Goal: Information Seeking & Learning: Learn about a topic

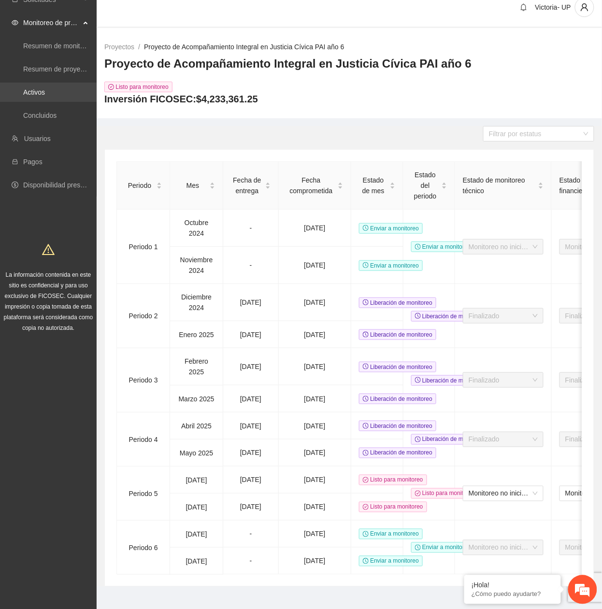
click at [45, 88] on link "Activos" at bounding box center [34, 92] width 22 height 8
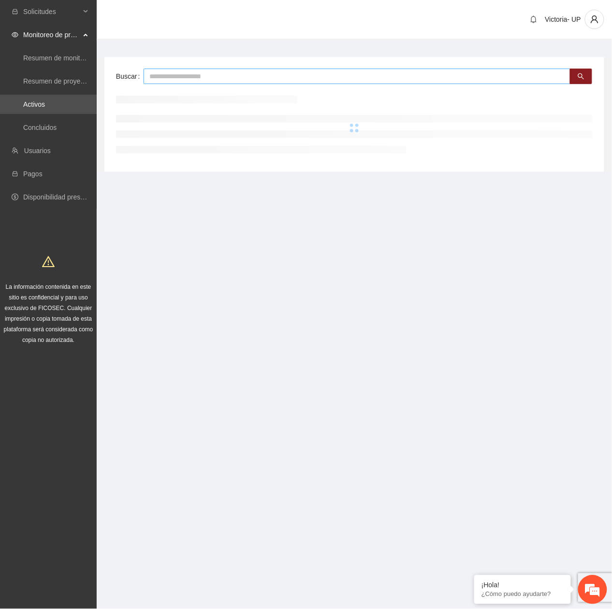
click at [203, 75] on input "text" at bounding box center [357, 76] width 427 height 15
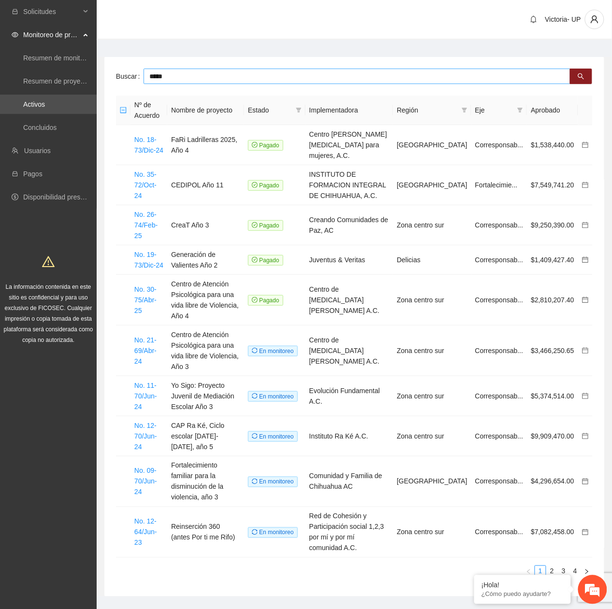
type input "*****"
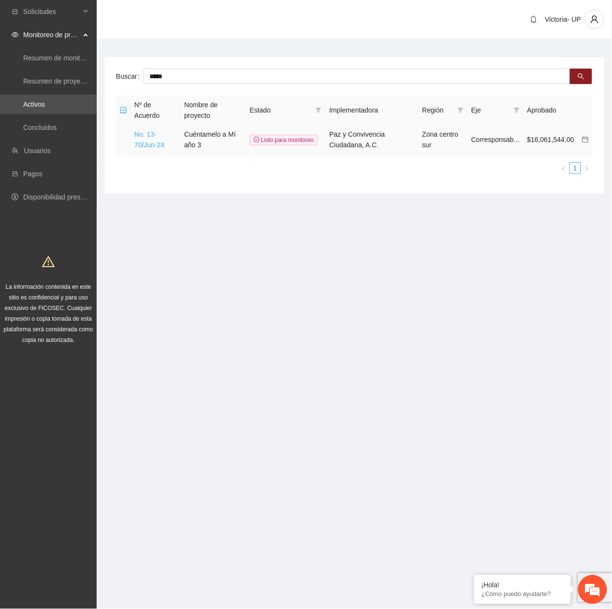
click at [142, 144] on link "No. 13-70/Jun-24" at bounding box center [149, 140] width 30 height 18
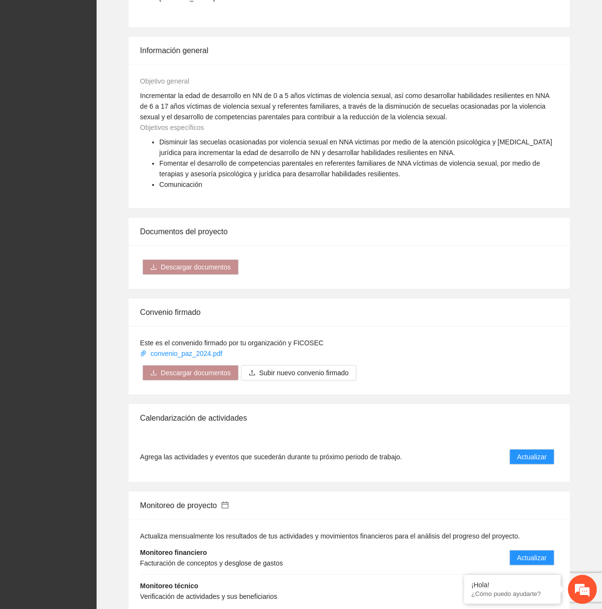
scroll to position [923, 0]
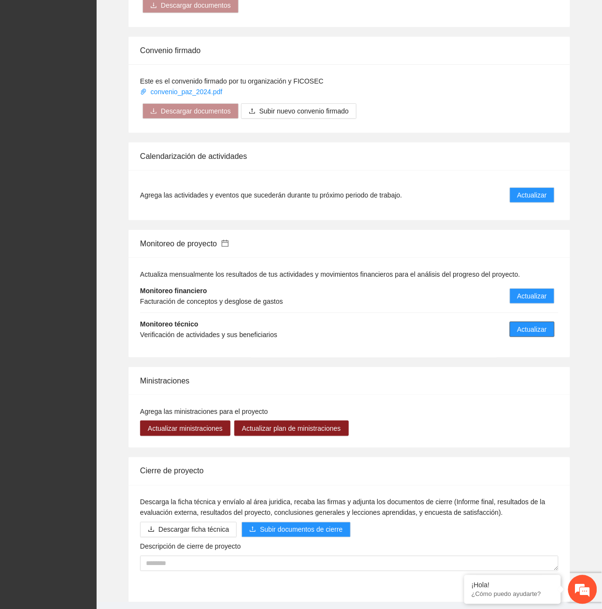
click at [534, 324] on span "Actualizar" at bounding box center [532, 329] width 29 height 11
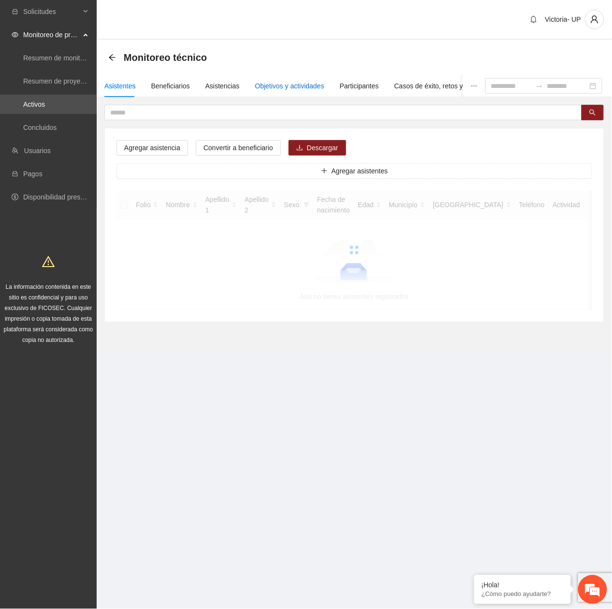
click at [260, 88] on div "Objetivos y actividades" at bounding box center [289, 86] width 69 height 11
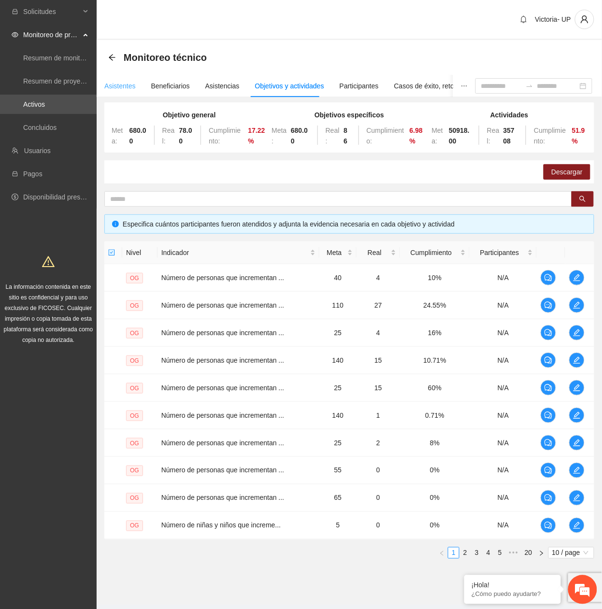
click at [115, 60] on icon "arrow-left" at bounding box center [112, 58] width 8 height 8
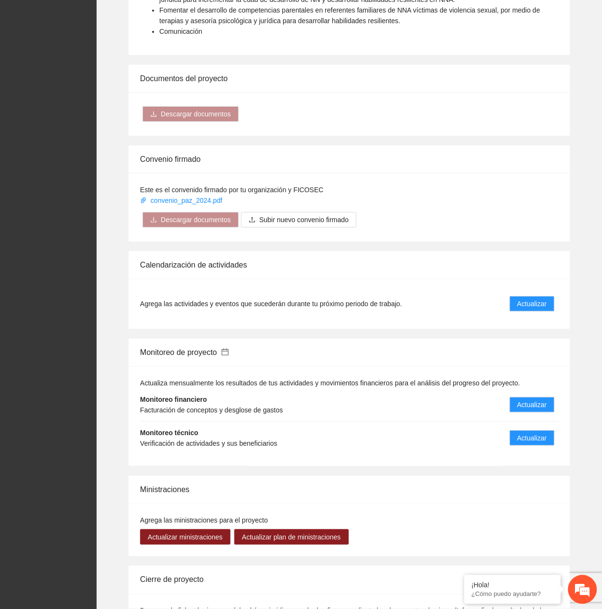
scroll to position [923, 0]
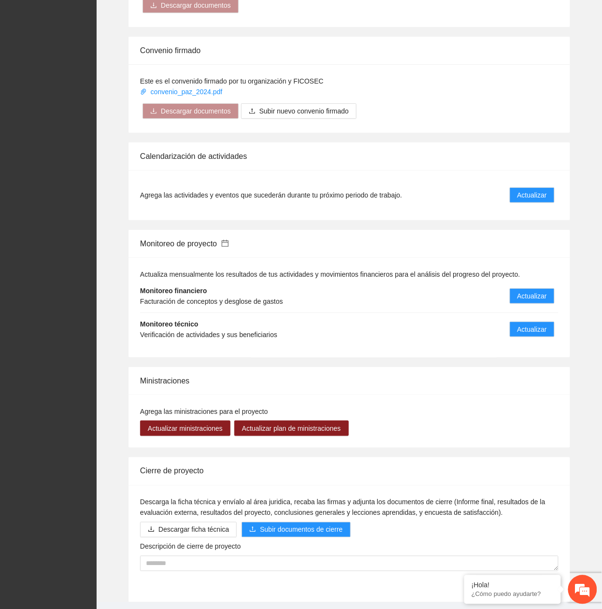
click at [229, 240] on icon "calendar" at bounding box center [225, 243] width 7 height 7
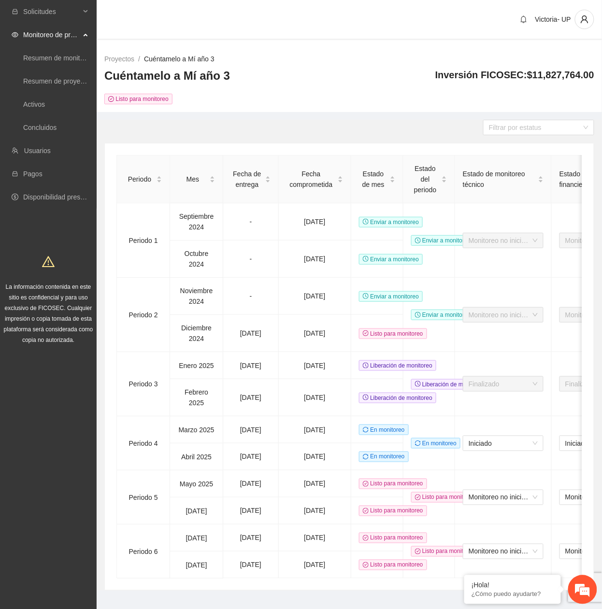
click at [155, 60] on link "Cuéntamelo a Mí año 3" at bounding box center [179, 59] width 71 height 8
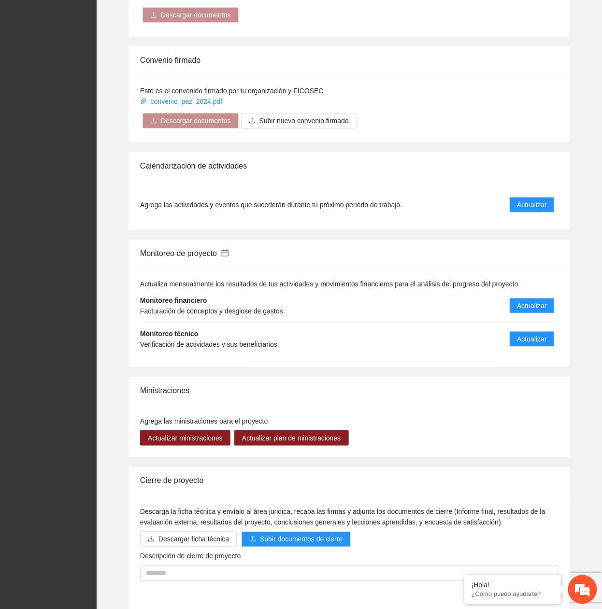
scroll to position [923, 0]
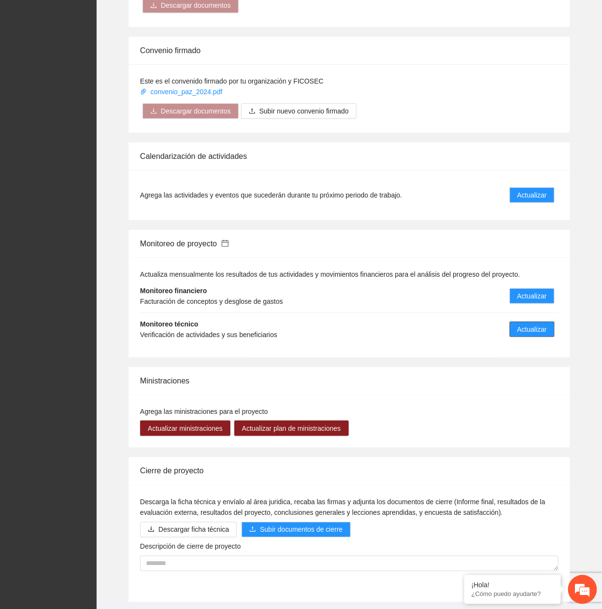
click at [525, 324] on span "Actualizar" at bounding box center [532, 329] width 29 height 11
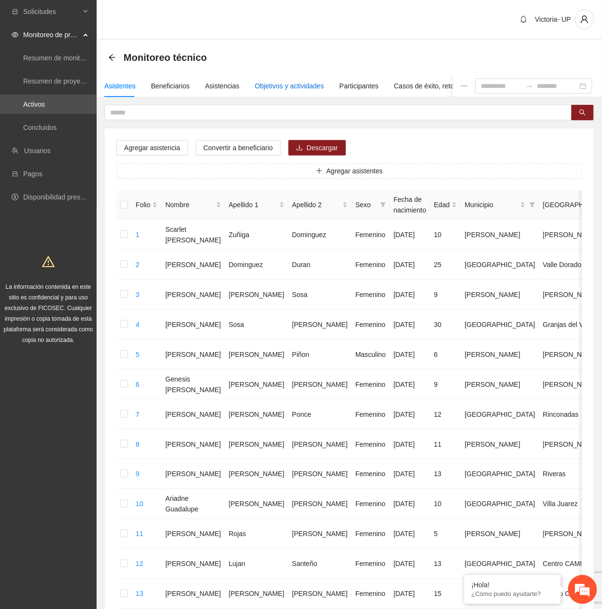
click at [290, 87] on div "Objetivos y actividades" at bounding box center [289, 86] width 69 height 11
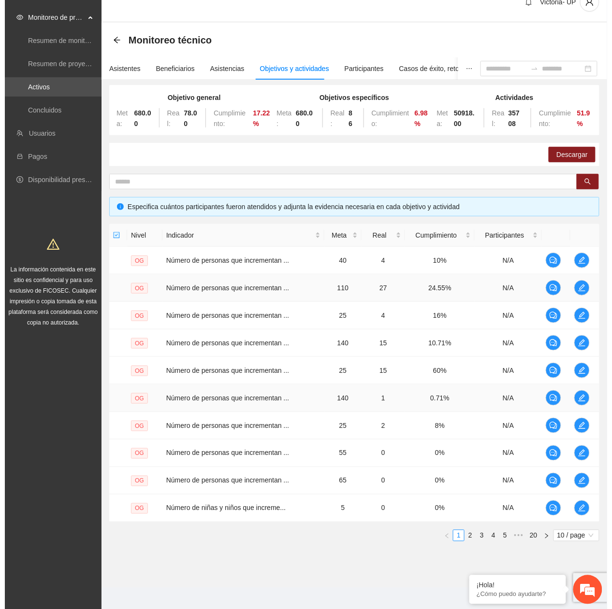
scroll to position [25, 0]
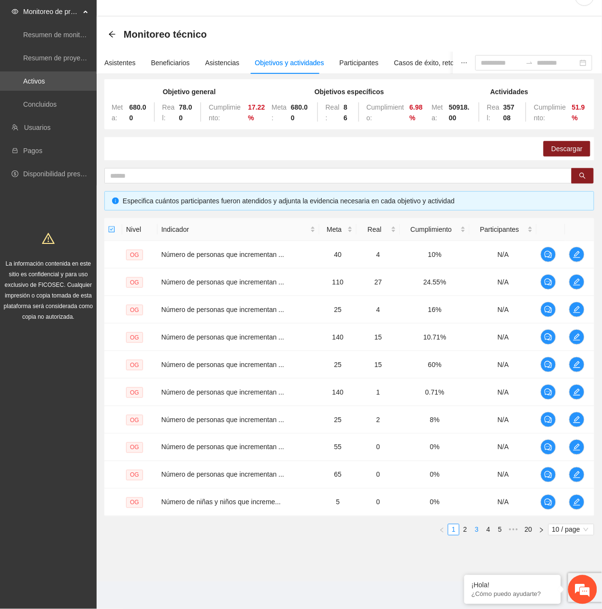
click at [479, 530] on link "3" at bounding box center [477, 530] width 11 height 11
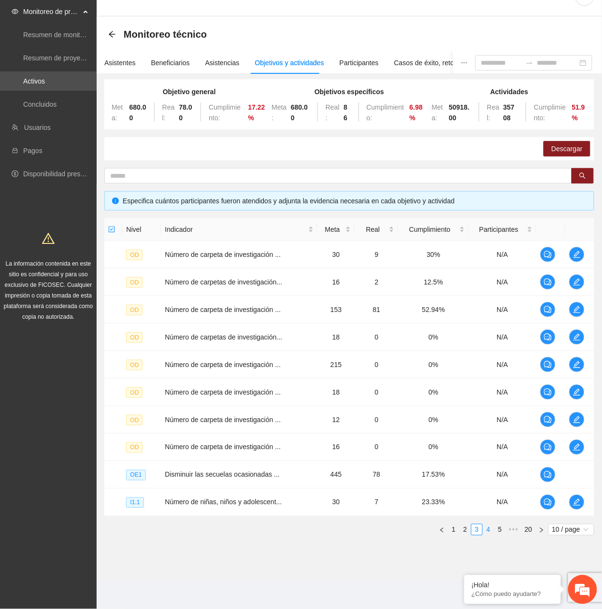
click at [486, 530] on link "4" at bounding box center [488, 530] width 11 height 11
click at [579, 472] on span "edit" at bounding box center [577, 475] width 15 height 8
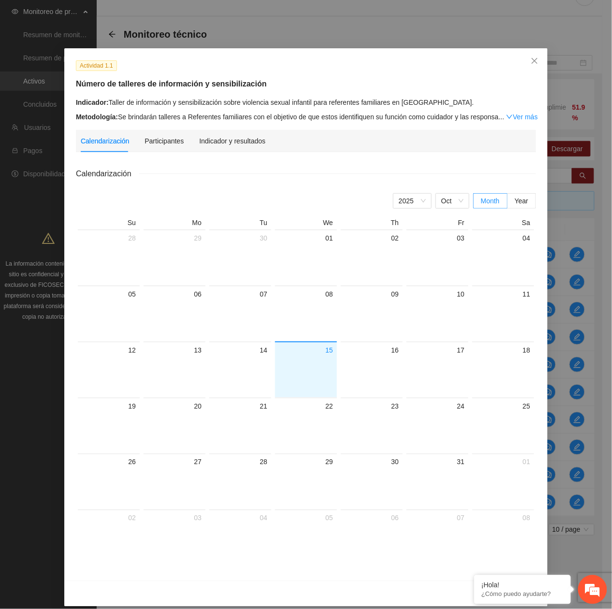
click at [214, 145] on div "Indicador y resultados" at bounding box center [232, 141] width 66 height 22
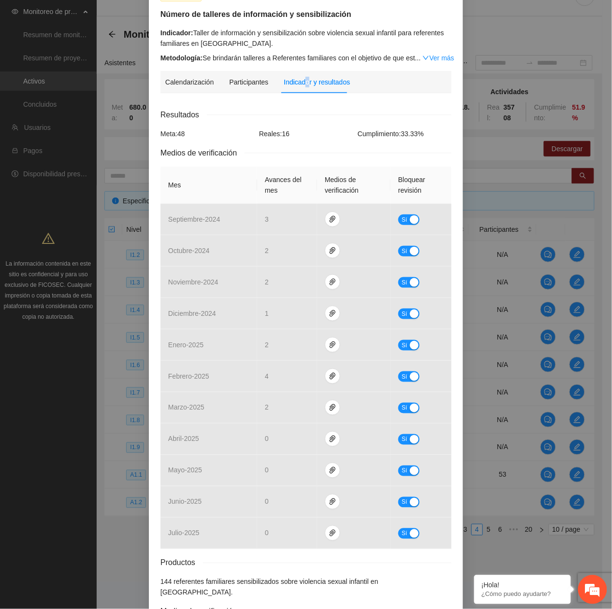
scroll to position [0, 0]
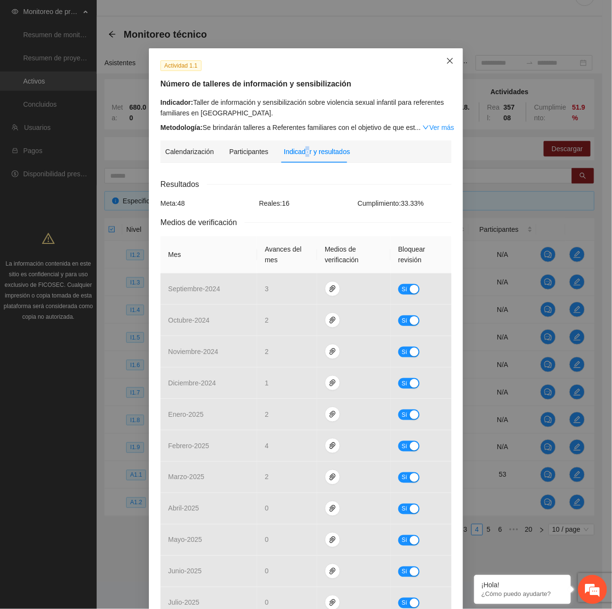
click at [438, 58] on span "Close" at bounding box center [450, 61] width 26 height 26
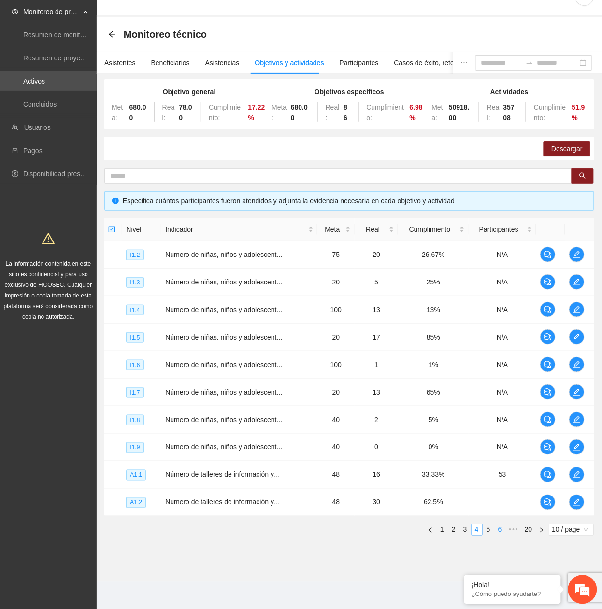
click at [496, 527] on link "6" at bounding box center [500, 530] width 11 height 11
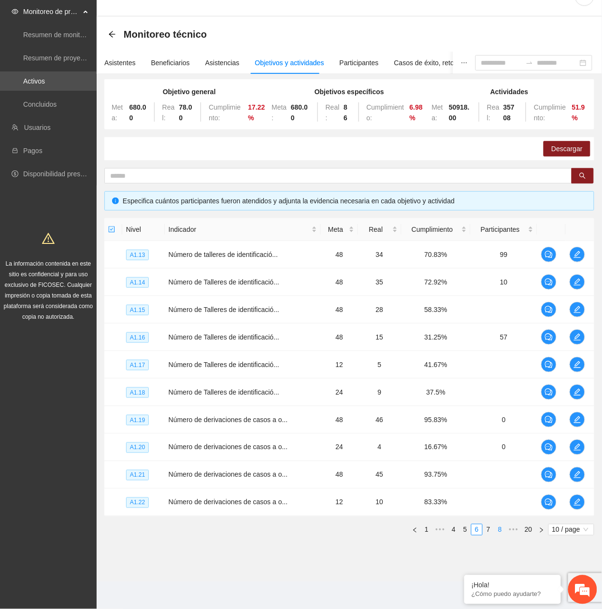
click at [495, 531] on link "8" at bounding box center [500, 530] width 11 height 11
click at [464, 533] on link "7" at bounding box center [462, 530] width 11 height 11
click at [579, 418] on icon "edit" at bounding box center [578, 420] width 8 height 8
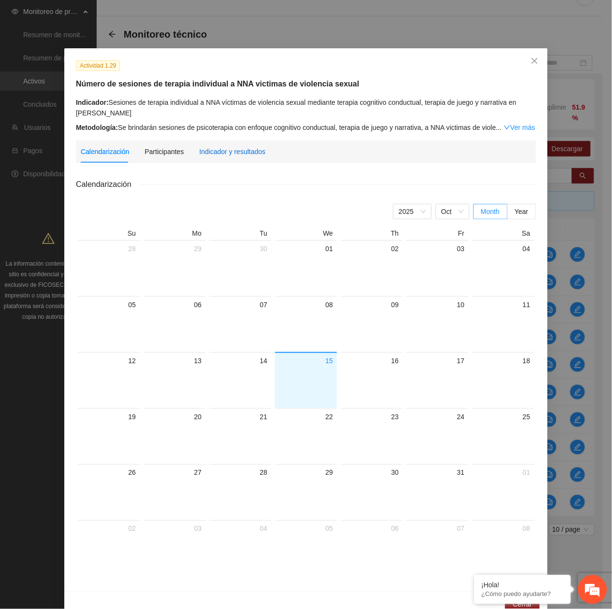
drag, startPoint x: 224, startPoint y: 147, endPoint x: 225, endPoint y: 155, distance: 7.3
click at [224, 148] on div "Indicador y resultados" at bounding box center [232, 151] width 66 height 11
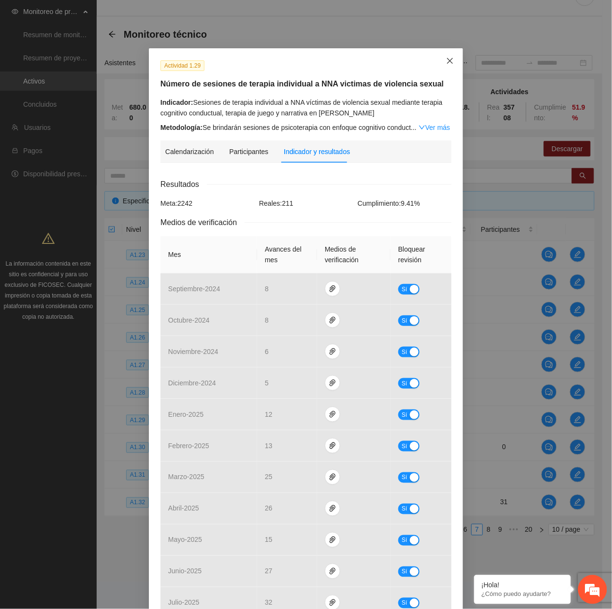
drag, startPoint x: 450, startPoint y: 58, endPoint x: 378, endPoint y: 155, distance: 120.8
click at [450, 59] on span "Close" at bounding box center [450, 61] width 26 height 26
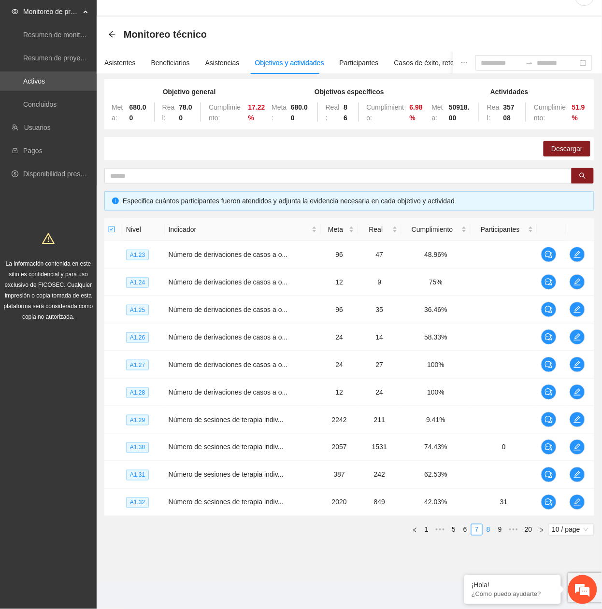
click at [487, 535] on link "8" at bounding box center [488, 530] width 11 height 11
click at [573, 307] on span "edit" at bounding box center [577, 310] width 15 height 8
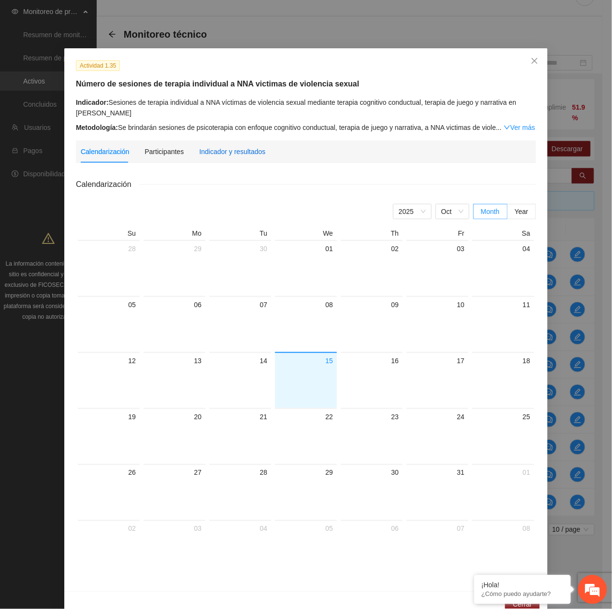
click at [238, 157] on div "Indicador y resultados" at bounding box center [232, 151] width 66 height 11
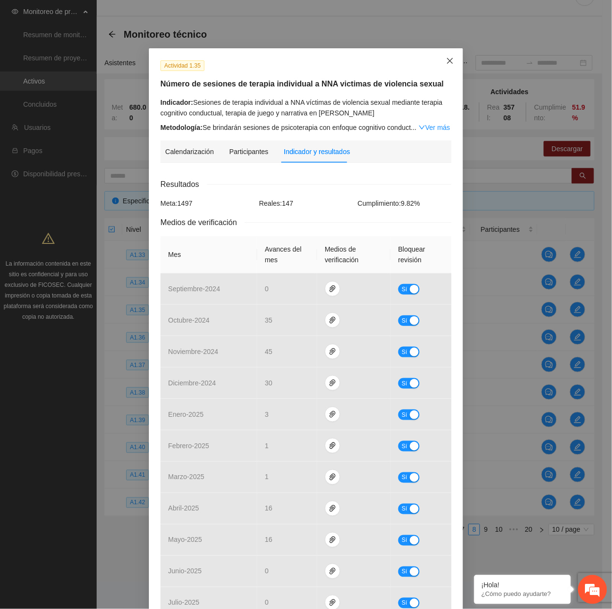
drag, startPoint x: 447, startPoint y: 60, endPoint x: 447, endPoint y: 66, distance: 5.8
click at [447, 62] on icon "close" at bounding box center [450, 61] width 8 height 8
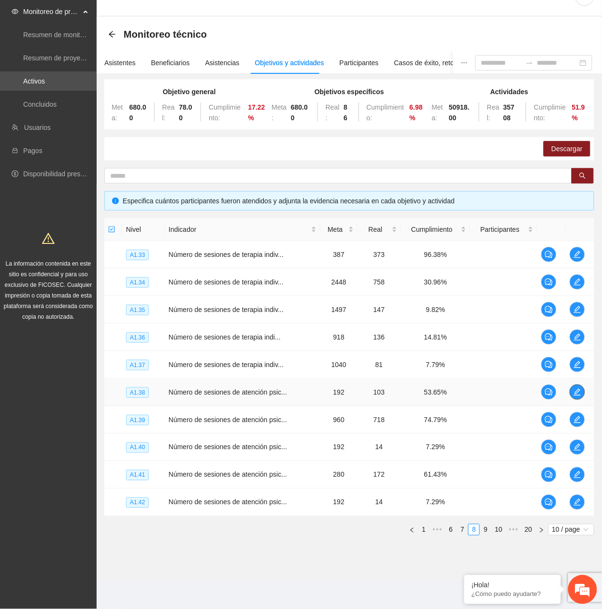
click at [577, 397] on button "button" at bounding box center [577, 392] width 15 height 15
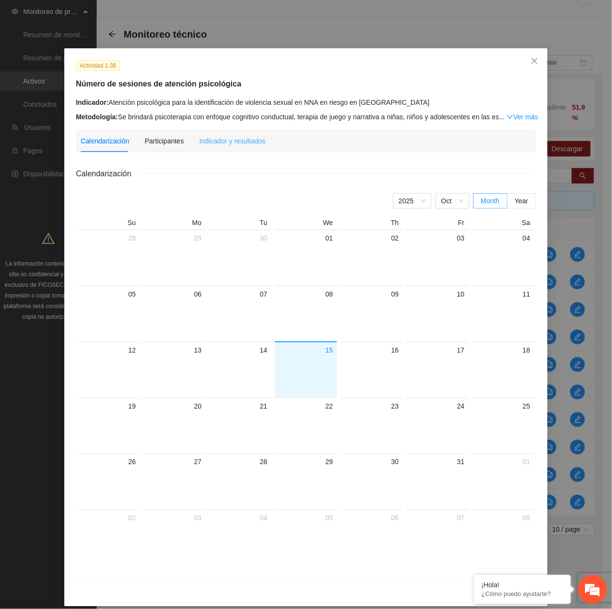
click at [250, 148] on div "Indicador y resultados" at bounding box center [232, 141] width 66 height 22
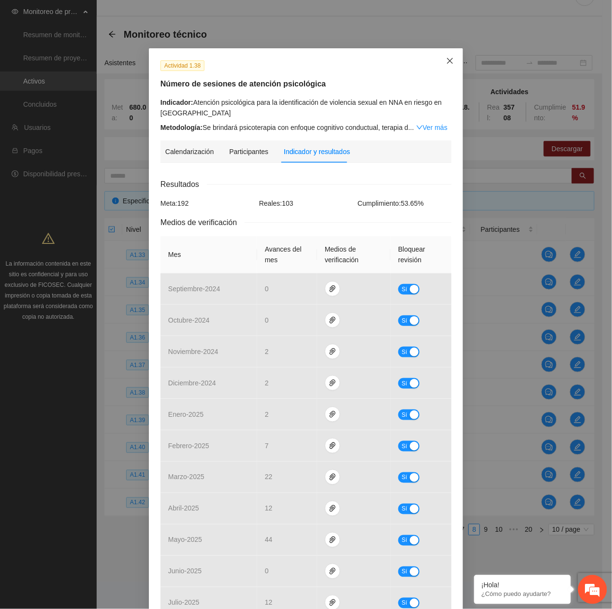
click at [446, 64] on icon "close" at bounding box center [450, 61] width 8 height 8
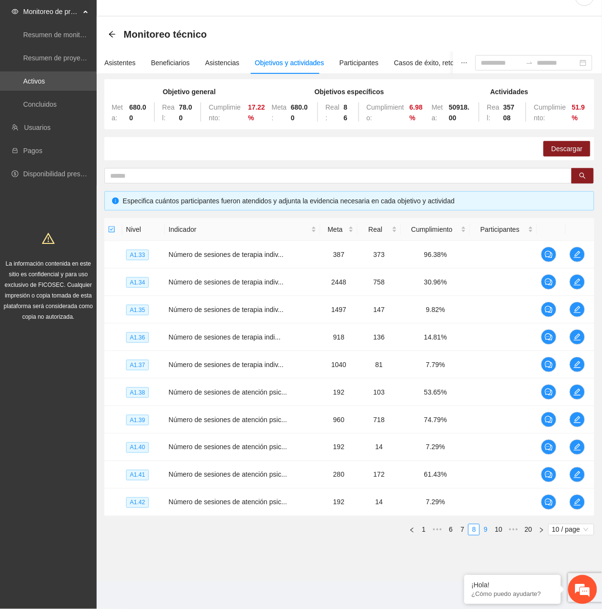
click at [488, 532] on link "9" at bounding box center [485, 530] width 11 height 11
click at [579, 281] on icon "edit" at bounding box center [578, 282] width 8 height 8
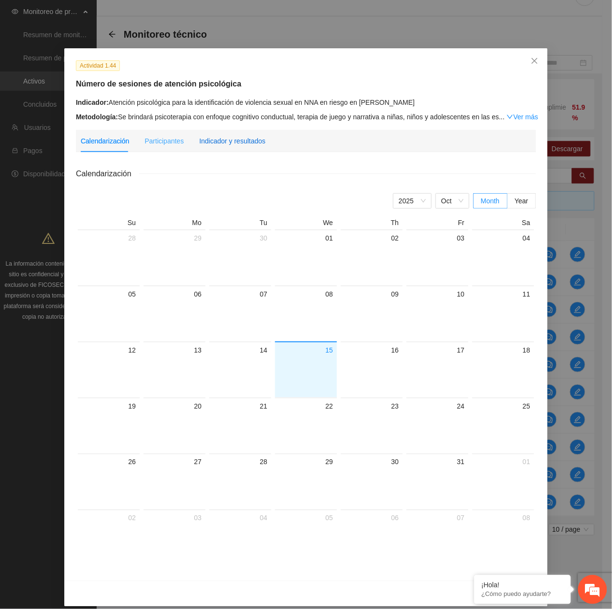
click at [240, 145] on div "Indicador y resultados" at bounding box center [232, 141] width 66 height 11
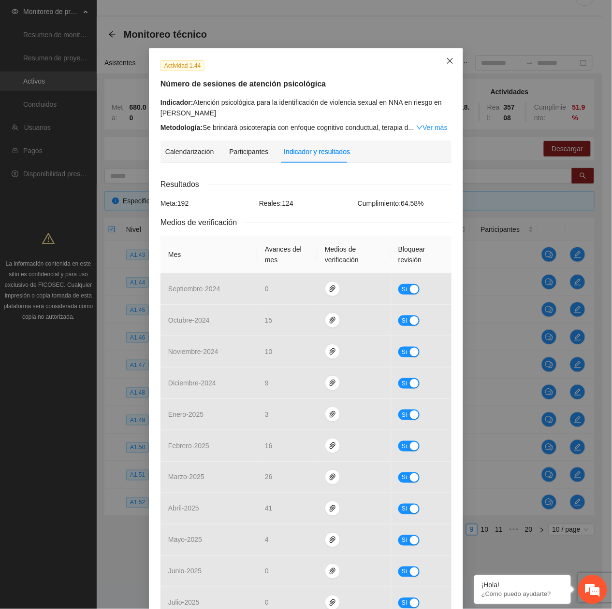
drag, startPoint x: 454, startPoint y: 63, endPoint x: 449, endPoint y: 66, distance: 6.3
click at [454, 63] on span "Close" at bounding box center [450, 61] width 26 height 26
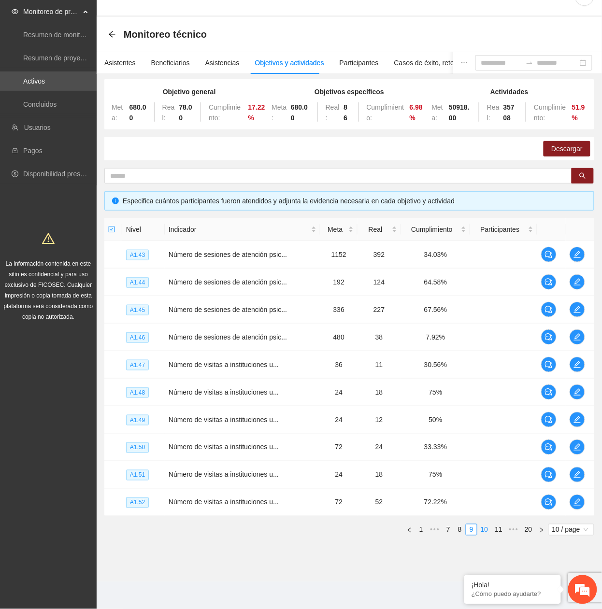
click at [488, 530] on link "10" at bounding box center [485, 530] width 14 height 11
click at [579, 334] on icon "edit" at bounding box center [577, 337] width 7 height 7
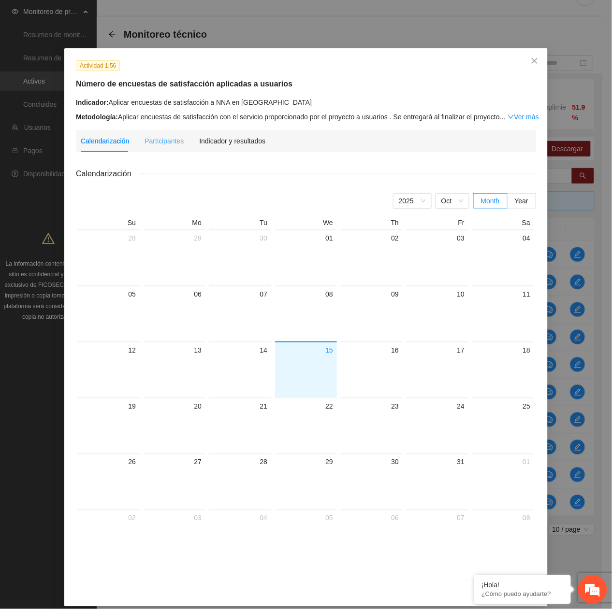
drag, startPoint x: 245, startPoint y: 148, endPoint x: 240, endPoint y: 151, distance: 5.5
click at [244, 149] on div "Indicador y resultados" at bounding box center [232, 141] width 66 height 22
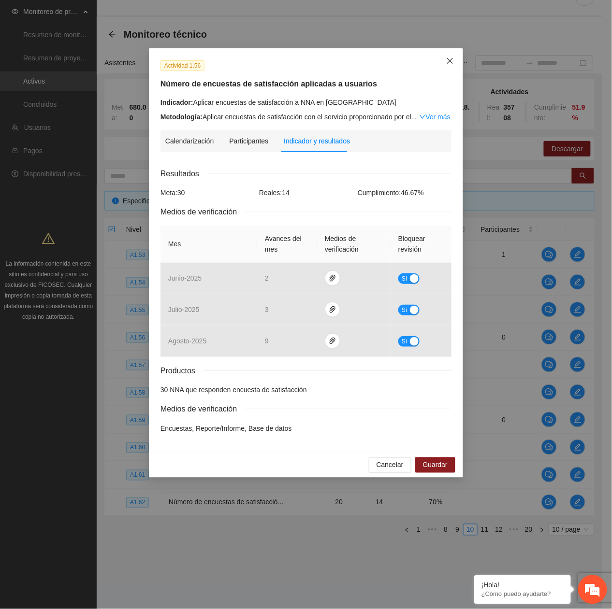
click at [445, 67] on span "Close" at bounding box center [450, 61] width 26 height 26
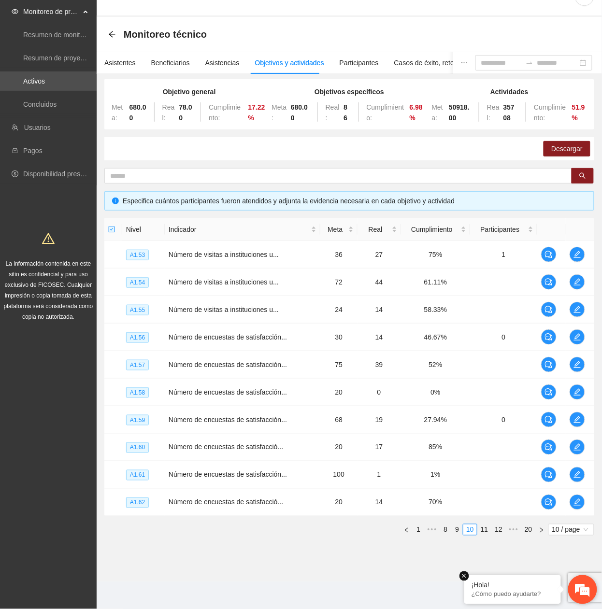
click at [463, 578] on em at bounding box center [465, 577] width 10 height 10
click at [590, 530] on span "10 / page" at bounding box center [571, 530] width 38 height 11
click at [557, 593] on div "100 / page" at bounding box center [571, 594] width 35 height 11
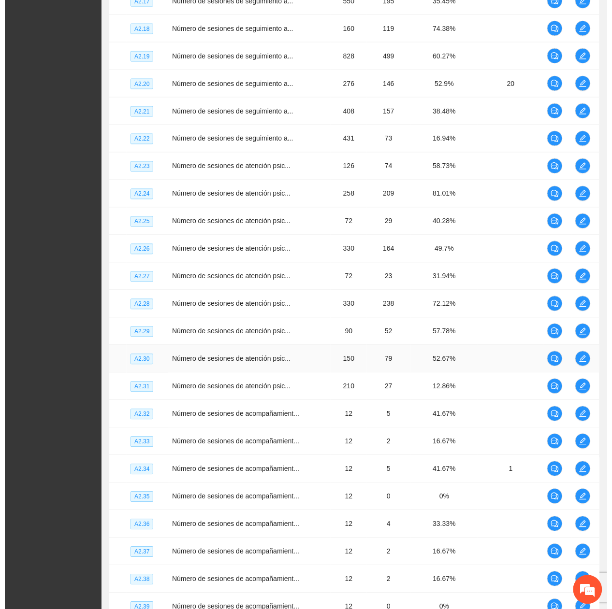
scroll to position [1314, 0]
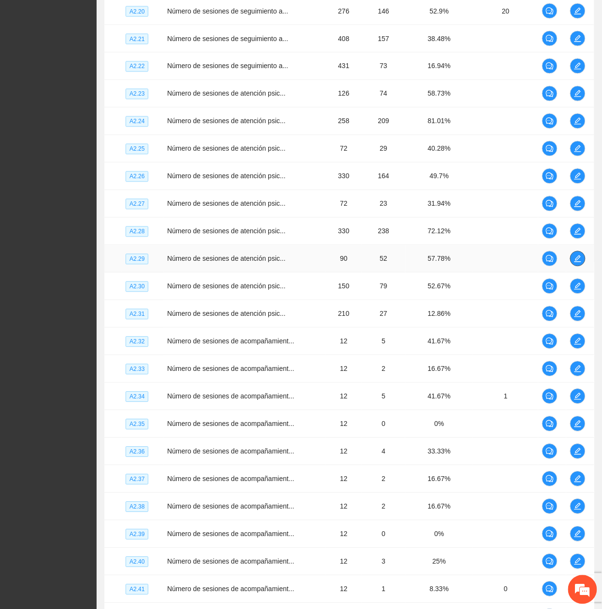
click at [576, 260] on button "button" at bounding box center [577, 258] width 15 height 15
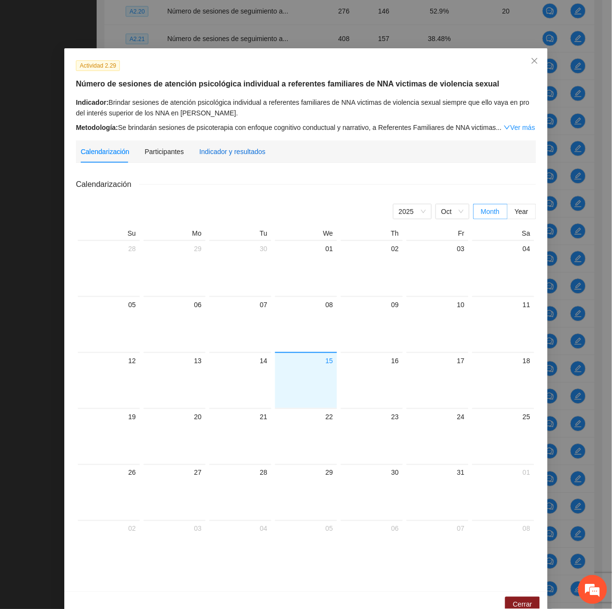
drag, startPoint x: 232, startPoint y: 154, endPoint x: 225, endPoint y: 168, distance: 16.4
click at [231, 155] on div "Indicador y resultados" at bounding box center [232, 151] width 66 height 11
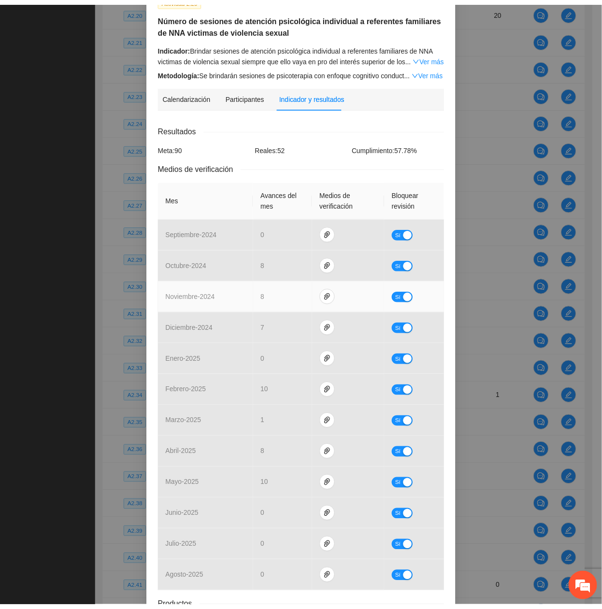
scroll to position [0, 0]
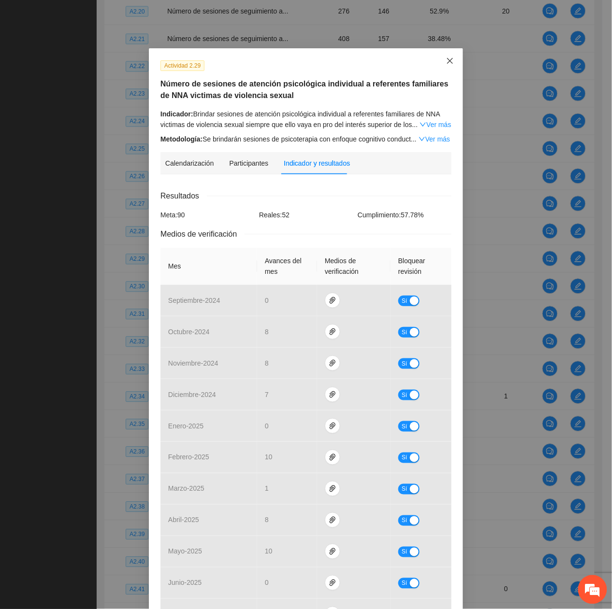
click at [448, 65] on icon "close" at bounding box center [450, 61] width 8 height 8
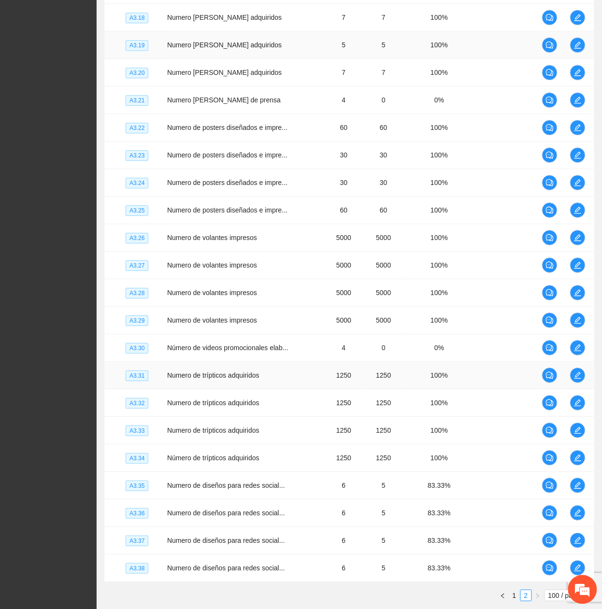
scroll to position [2491, 0]
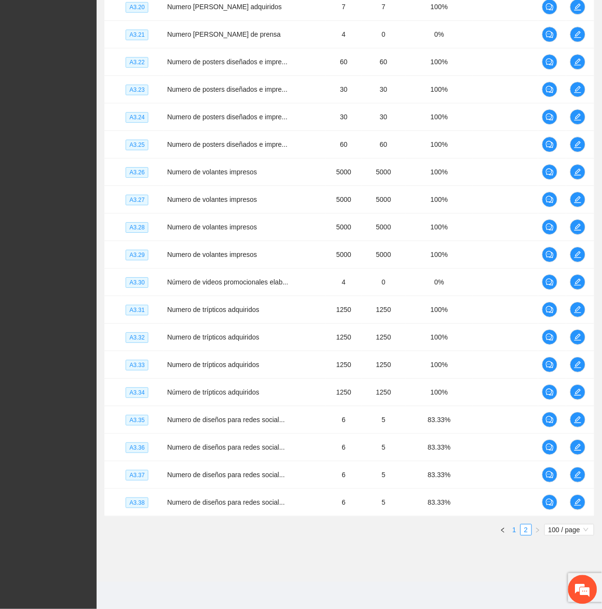
click at [513, 531] on link "1" at bounding box center [514, 530] width 11 height 11
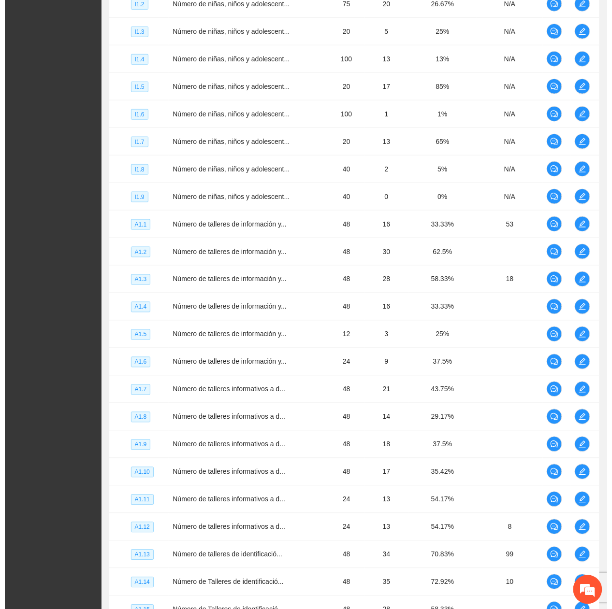
scroll to position [1073, 0]
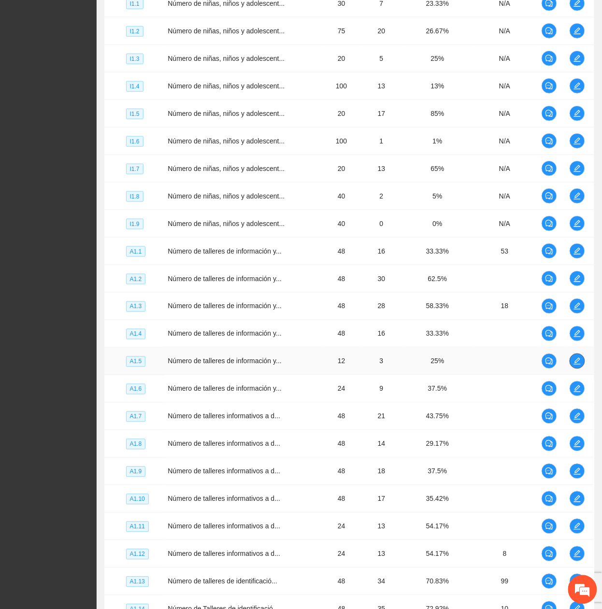
click at [579, 369] on button "button" at bounding box center [577, 361] width 15 height 15
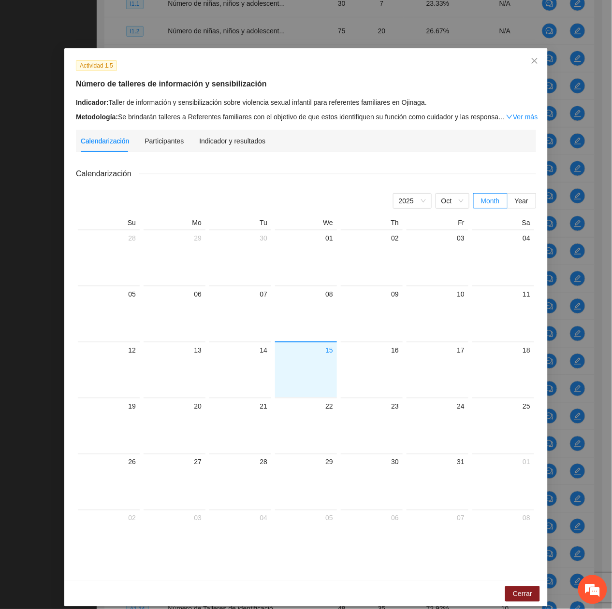
drag, startPoint x: 215, startPoint y: 151, endPoint x: 205, endPoint y: 152, distance: 9.7
click at [210, 150] on div "Indicador y resultados" at bounding box center [232, 141] width 66 height 22
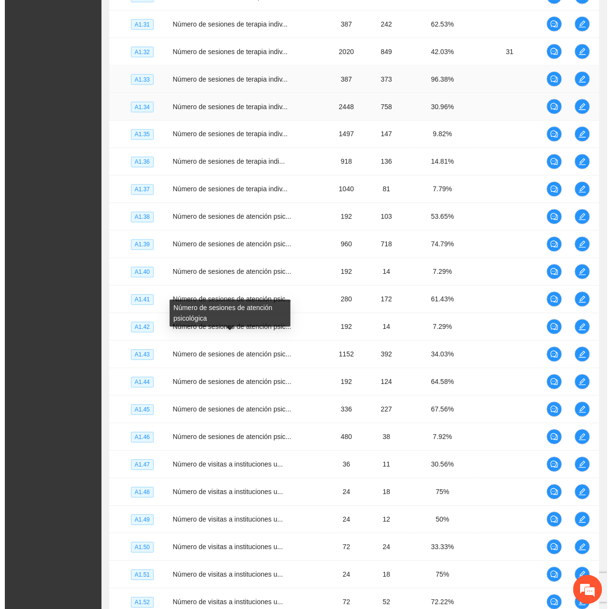
scroll to position [2104, 0]
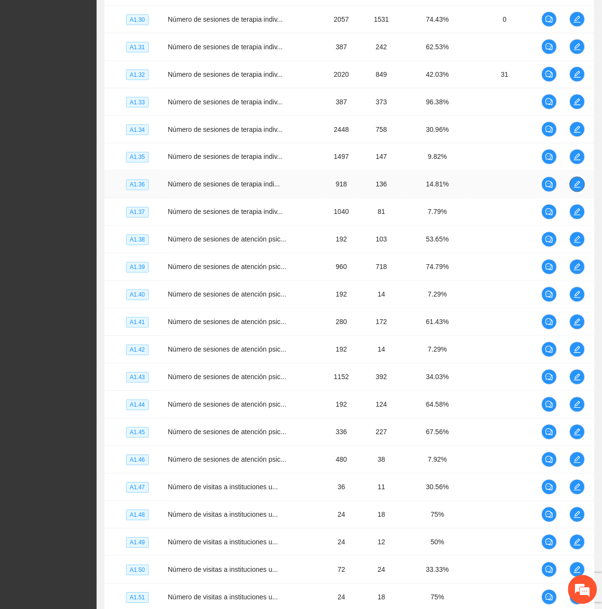
click at [578, 189] on icon "edit" at bounding box center [578, 185] width 8 height 8
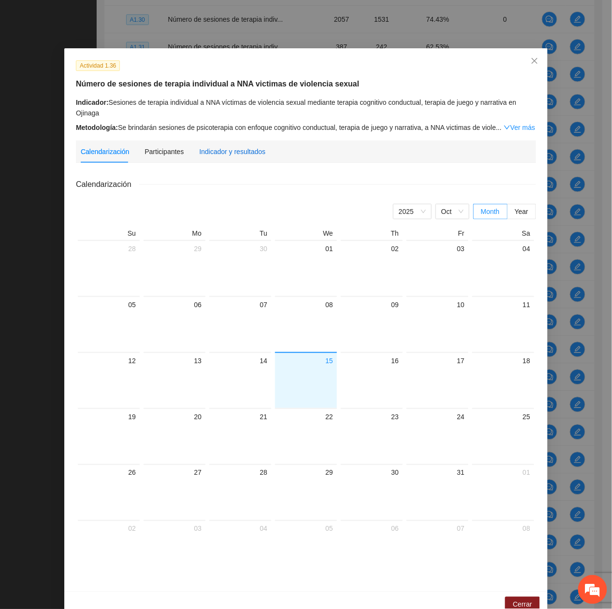
click at [211, 152] on div "Indicador y resultados" at bounding box center [232, 151] width 66 height 11
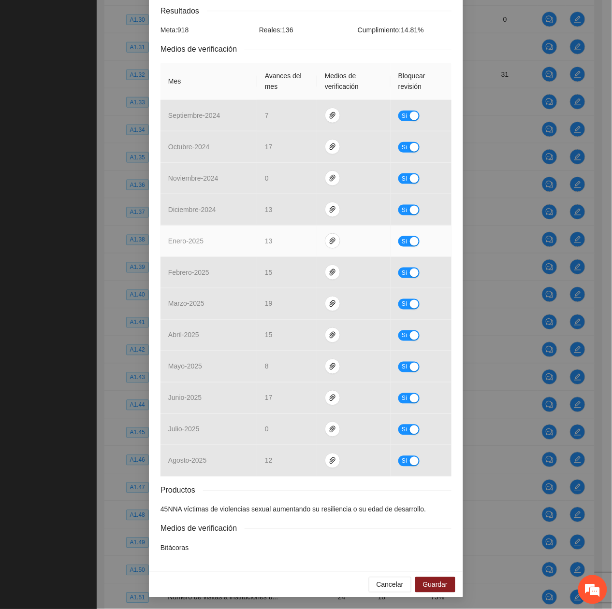
scroll to position [0, 0]
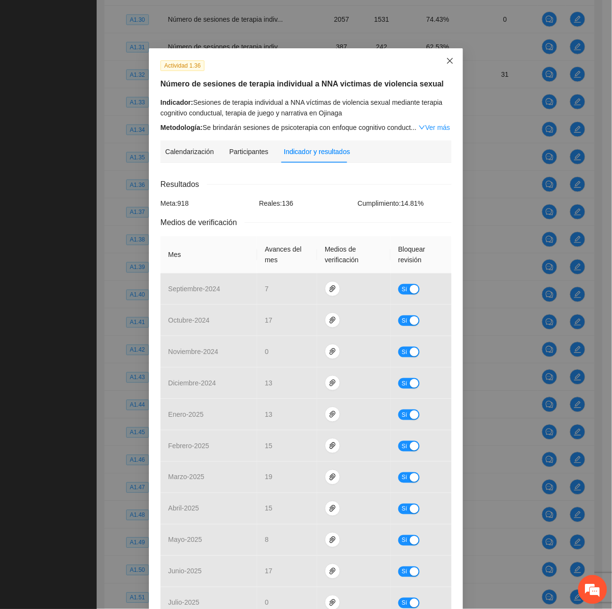
drag, startPoint x: 449, startPoint y: 52, endPoint x: 428, endPoint y: 115, distance: 65.9
click at [450, 55] on span "Close" at bounding box center [450, 61] width 26 height 26
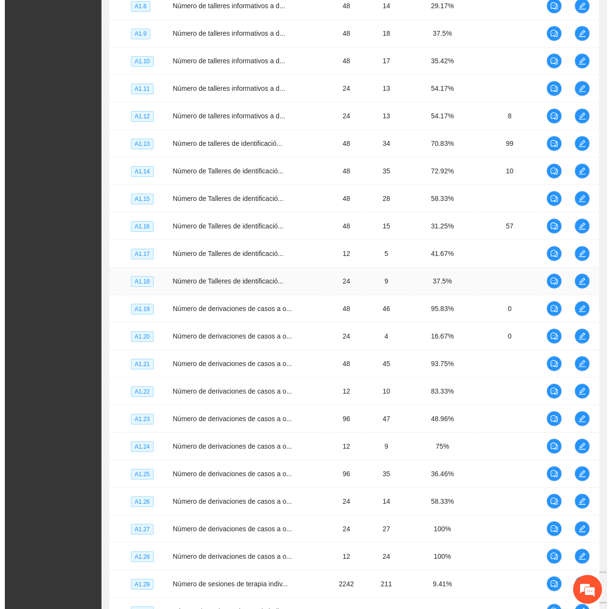
scroll to position [1331, 0]
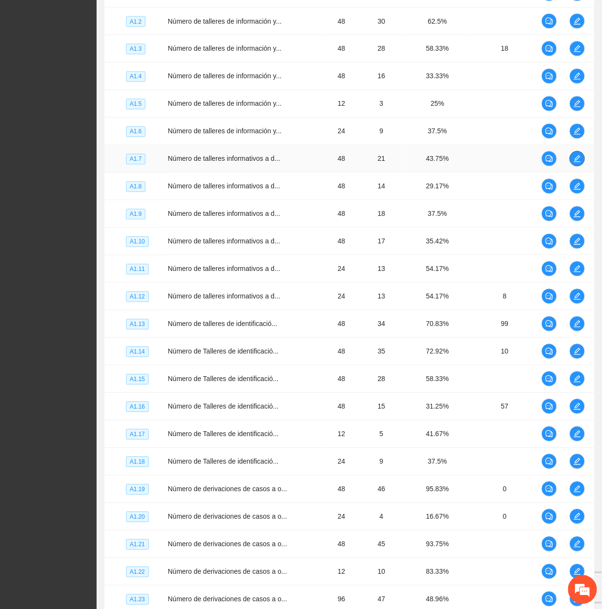
click at [577, 163] on icon "edit" at bounding box center [578, 159] width 8 height 8
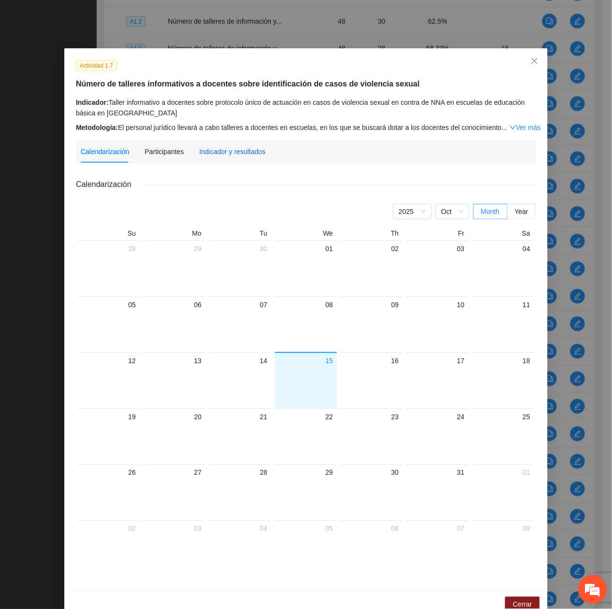
click at [237, 157] on div "Indicador y resultados" at bounding box center [232, 151] width 66 height 11
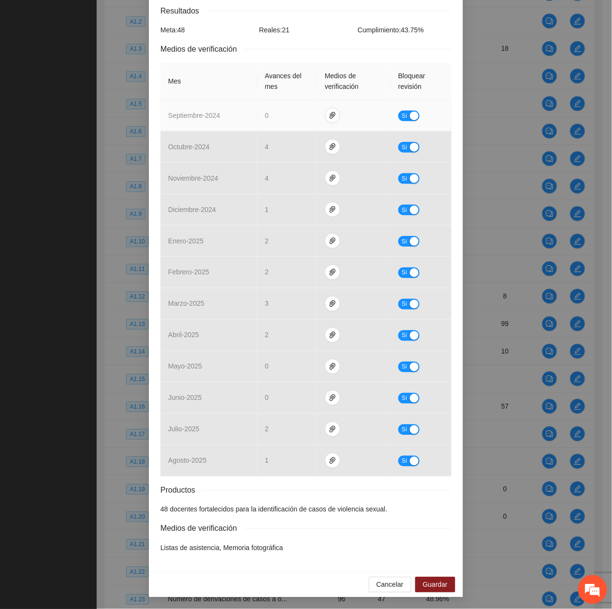
scroll to position [0, 0]
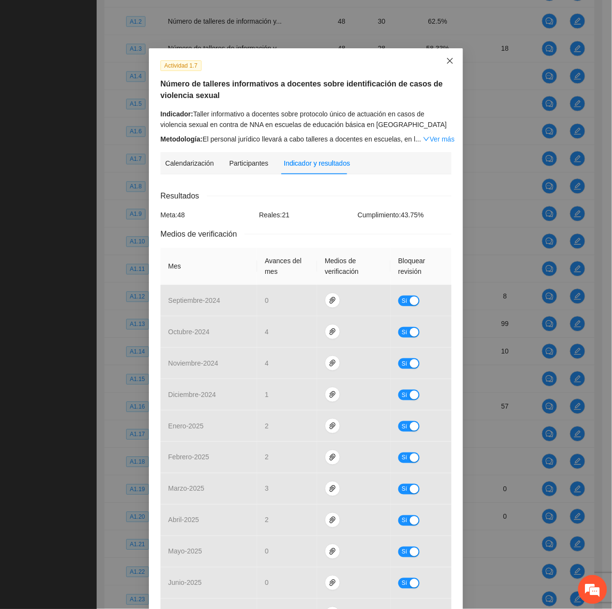
click at [439, 63] on span "Close" at bounding box center [450, 61] width 26 height 26
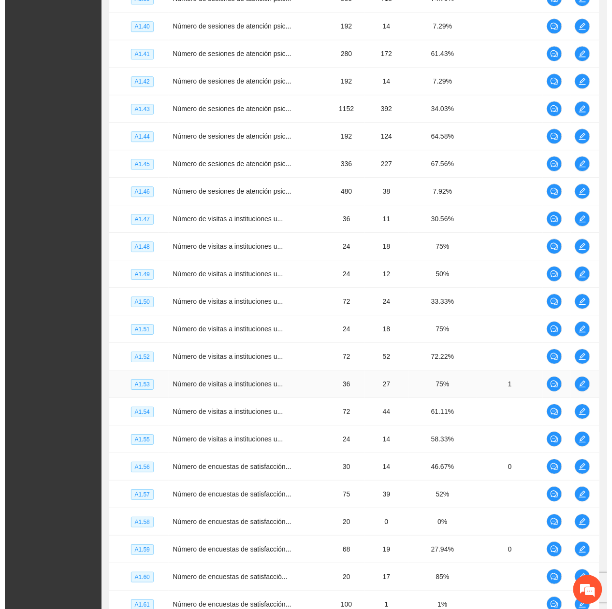
scroll to position [2427, 0]
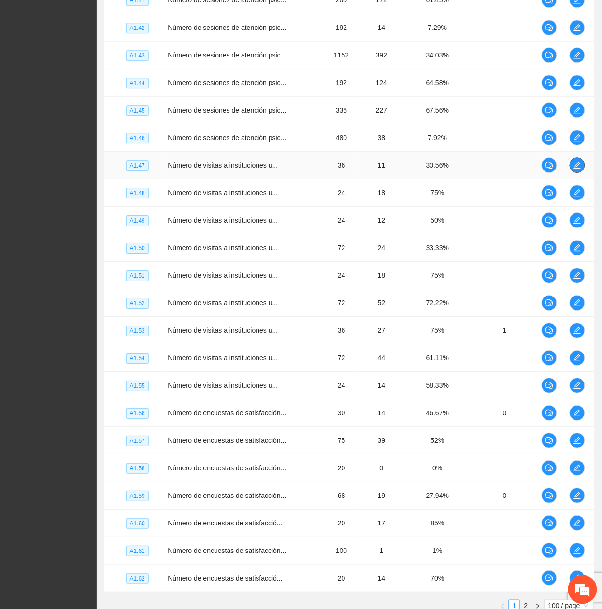
click at [576, 169] on icon "edit" at bounding box center [577, 165] width 7 height 7
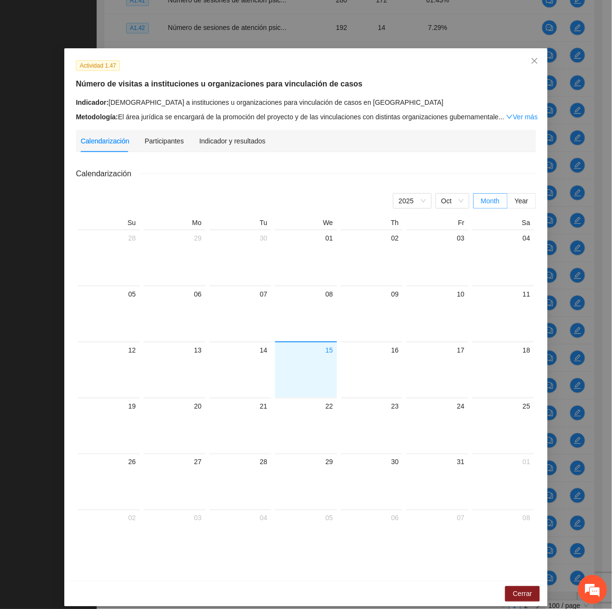
drag, startPoint x: 234, startPoint y: 149, endPoint x: 230, endPoint y: 155, distance: 7.0
click at [233, 149] on div "Indicador y resultados" at bounding box center [232, 141] width 66 height 22
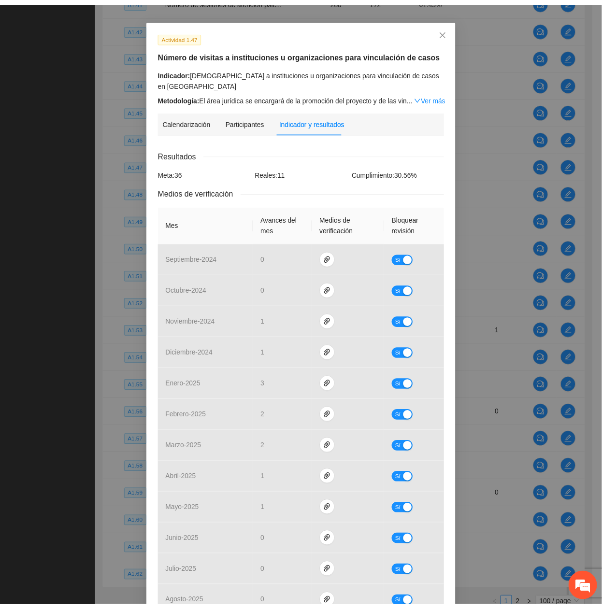
scroll to position [0, 0]
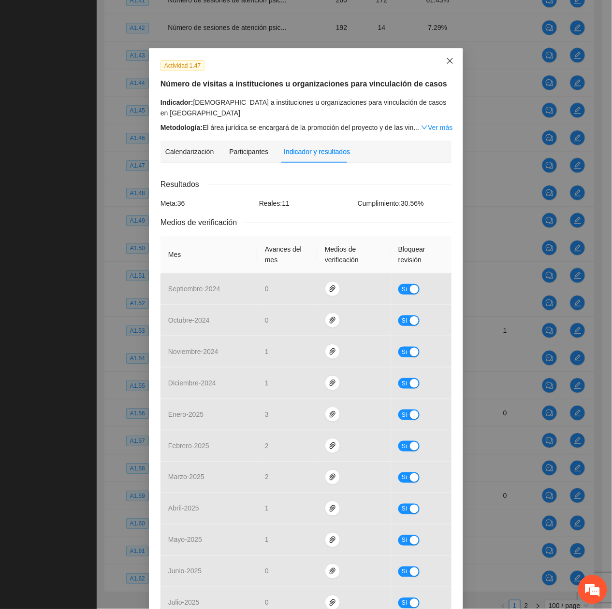
click at [446, 65] on icon "close" at bounding box center [450, 61] width 8 height 8
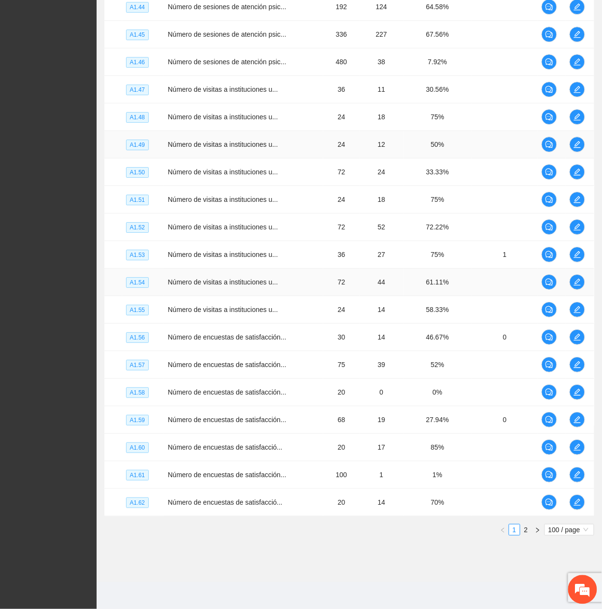
scroll to position [2519, 0]
click at [524, 535] on link "2" at bounding box center [526, 530] width 11 height 11
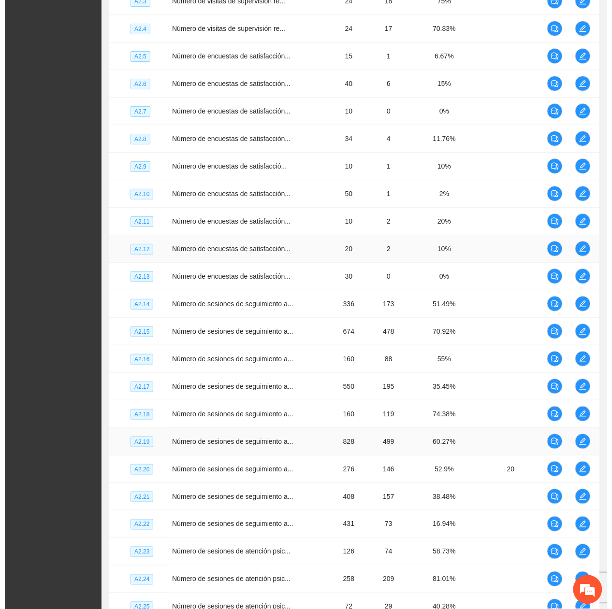
scroll to position [816, 0]
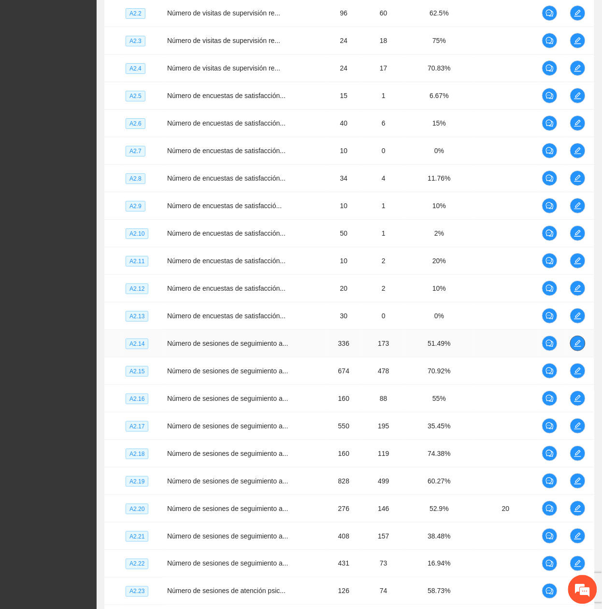
click at [577, 347] on icon "edit" at bounding box center [578, 343] width 7 height 7
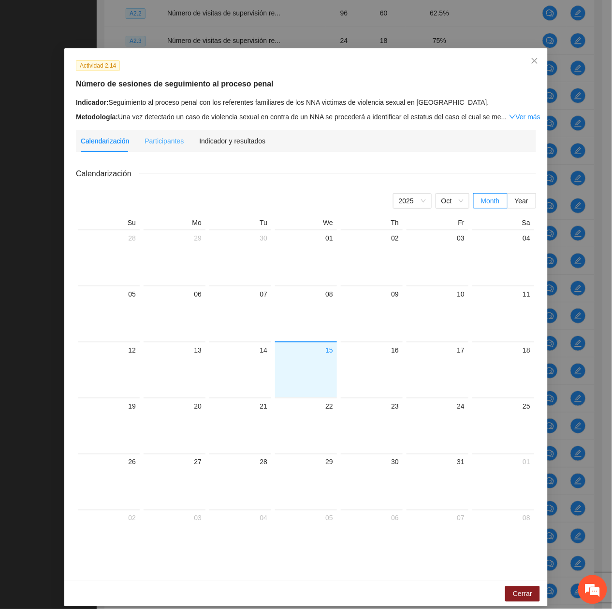
drag, startPoint x: 238, startPoint y: 146, endPoint x: 230, endPoint y: 154, distance: 11.3
click at [240, 146] on div "Indicador y resultados" at bounding box center [232, 141] width 66 height 22
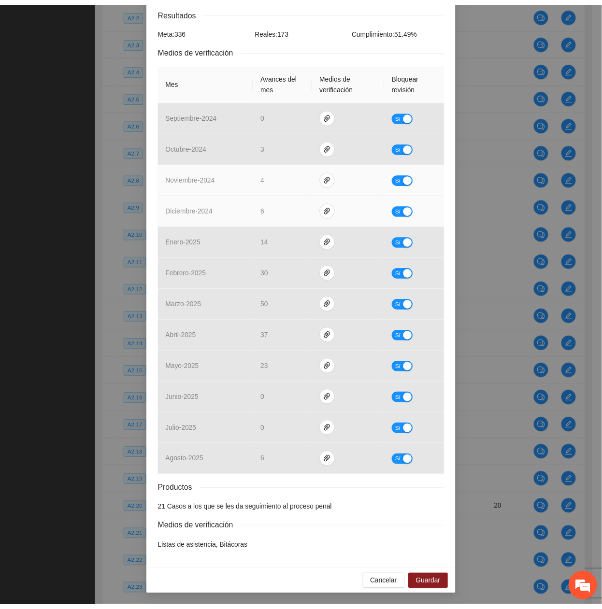
scroll to position [0, 0]
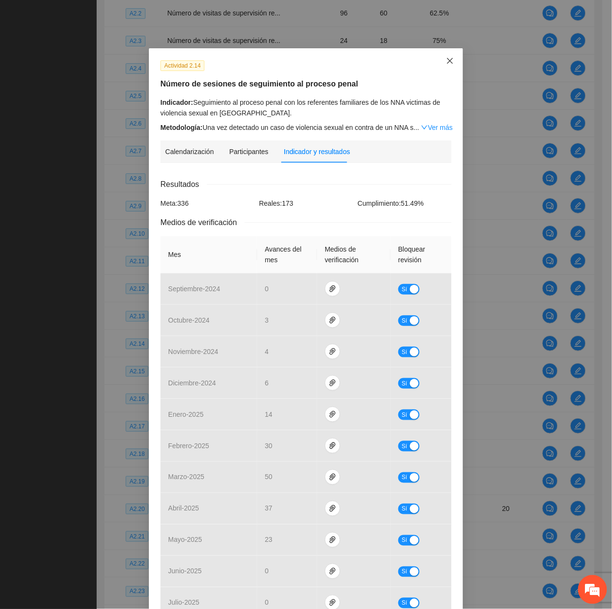
click at [446, 59] on icon "close" at bounding box center [450, 61] width 8 height 8
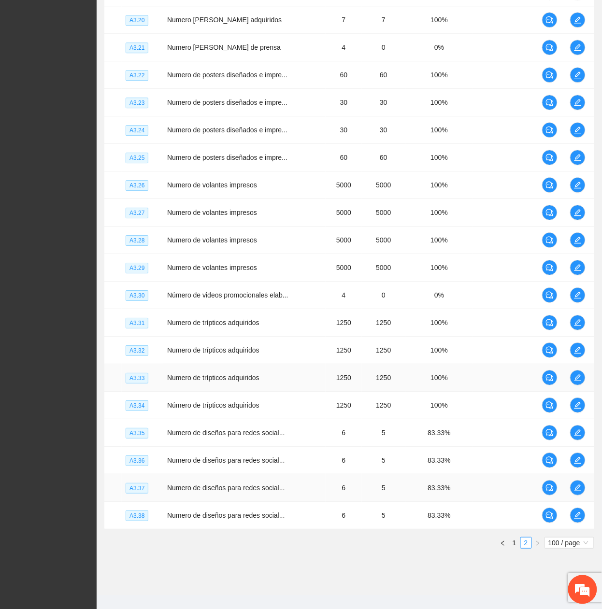
scroll to position [2491, 0]
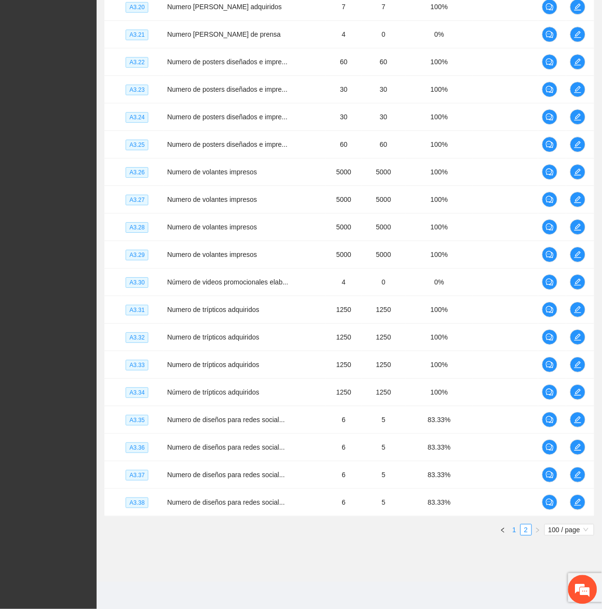
click at [516, 530] on link "1" at bounding box center [514, 530] width 11 height 11
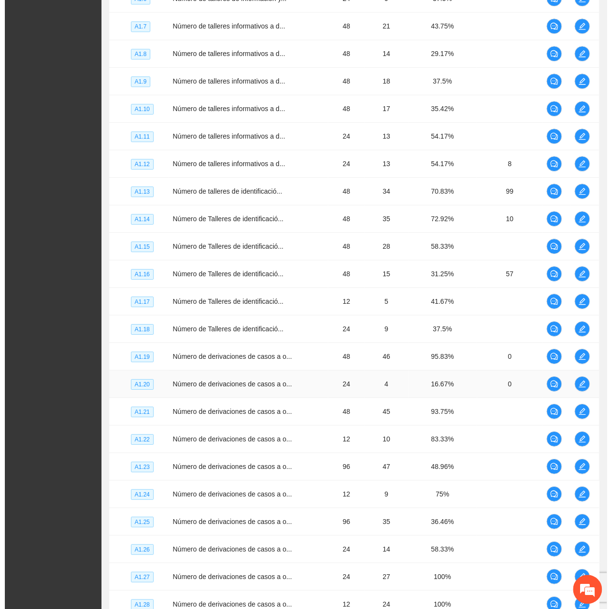
scroll to position [1460, 0]
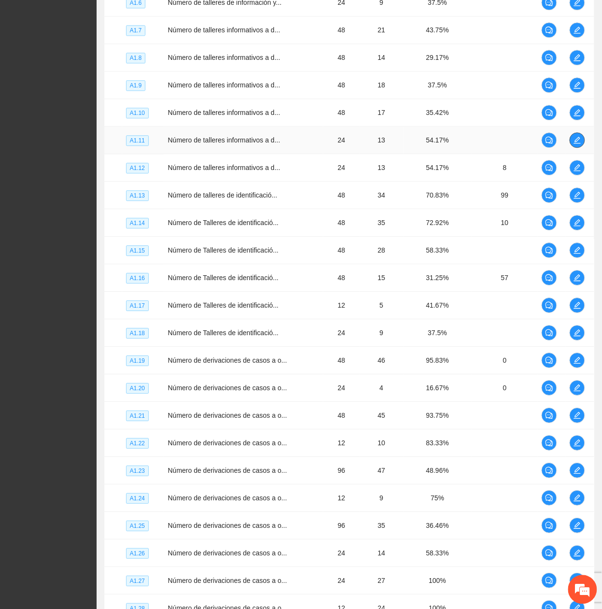
click at [579, 144] on icon "edit" at bounding box center [577, 140] width 7 height 7
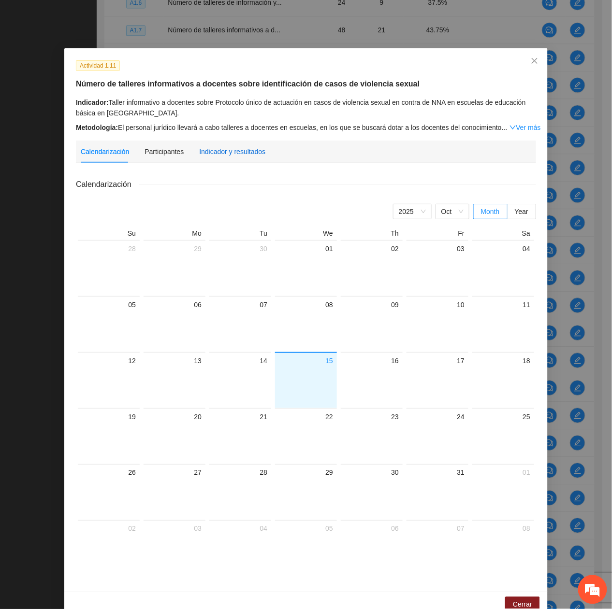
click at [228, 157] on div "Indicador y resultados" at bounding box center [232, 151] width 66 height 11
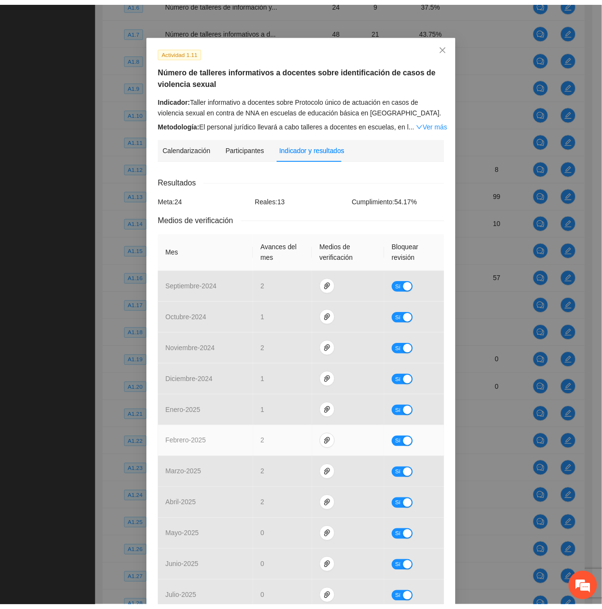
scroll to position [0, 0]
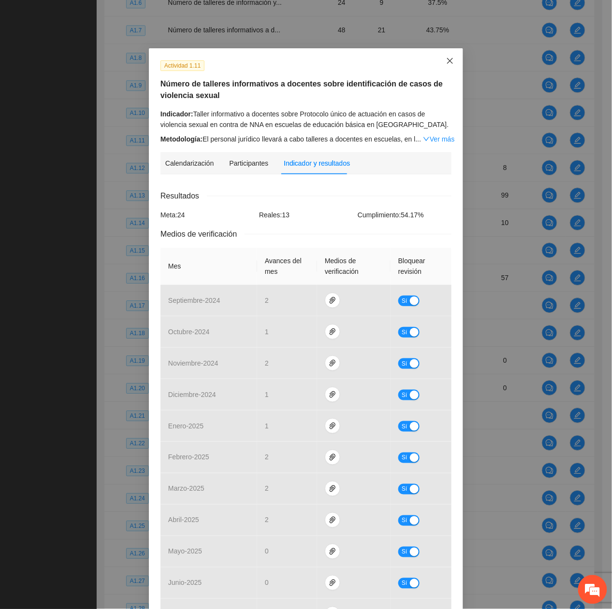
click at [446, 55] on span "Close" at bounding box center [450, 61] width 26 height 26
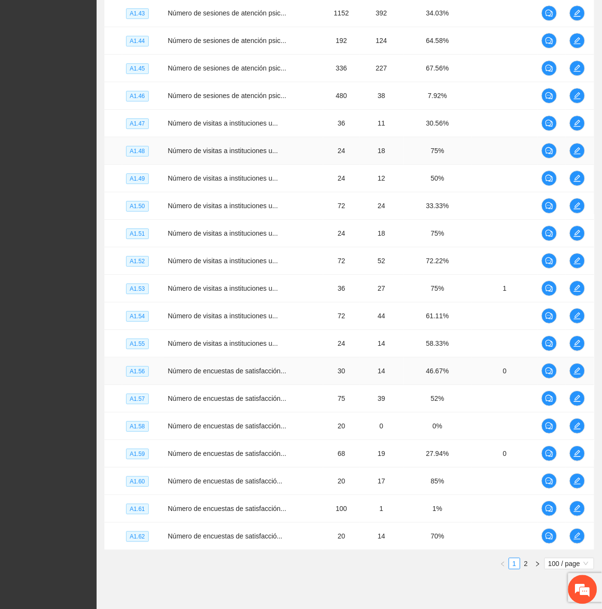
scroll to position [2519, 0]
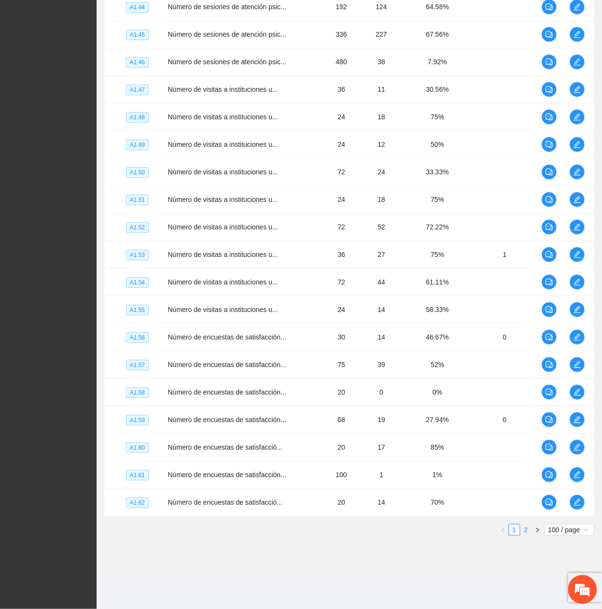
click at [530, 531] on link "2" at bounding box center [526, 530] width 11 height 11
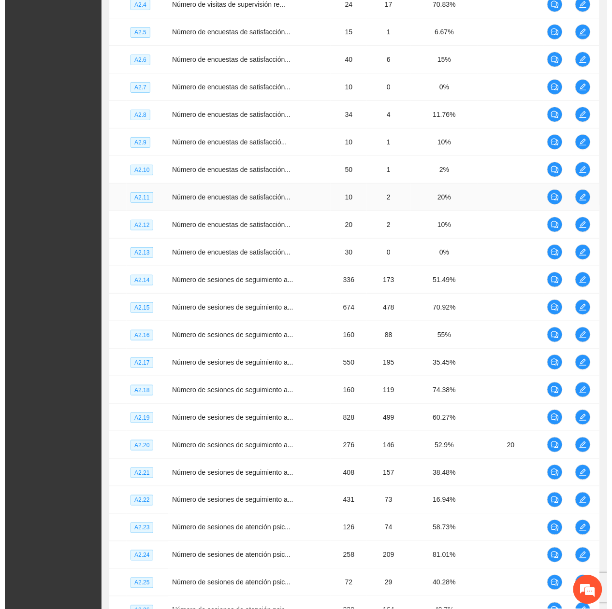
scroll to position [880, 0]
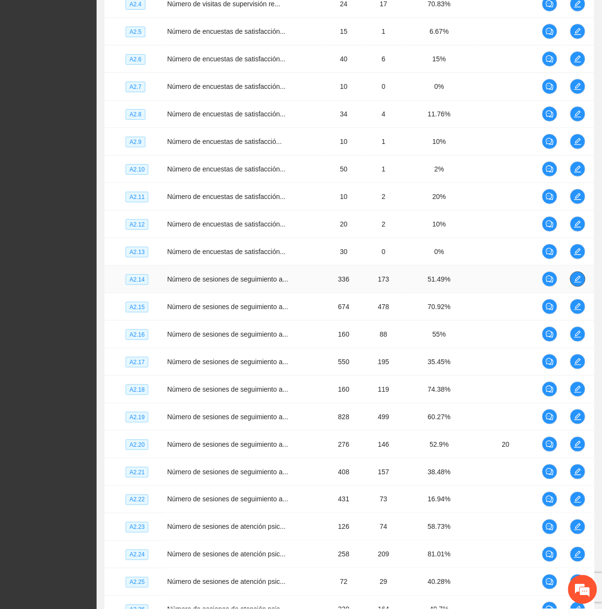
click at [580, 281] on icon "edit" at bounding box center [578, 280] width 8 height 8
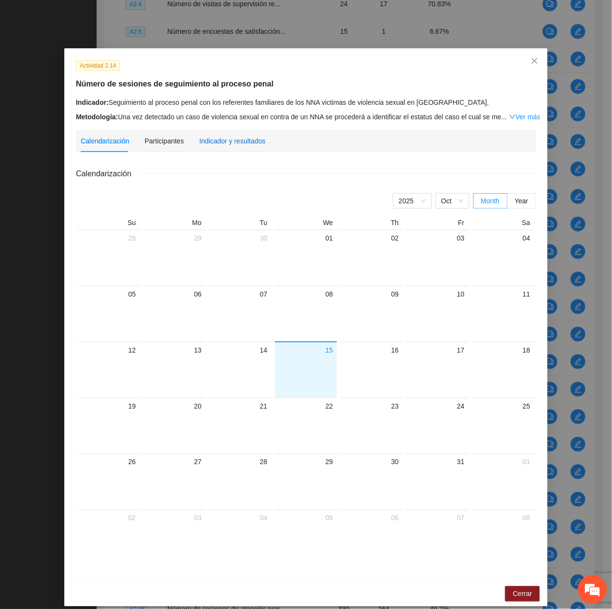
drag, startPoint x: 221, startPoint y: 145, endPoint x: 211, endPoint y: 150, distance: 11.0
click at [218, 146] on div "Indicador y resultados" at bounding box center [232, 141] width 66 height 22
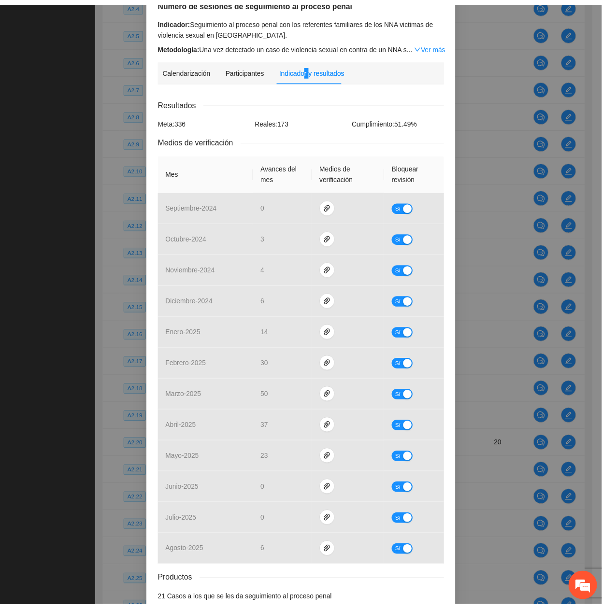
scroll to position [0, 0]
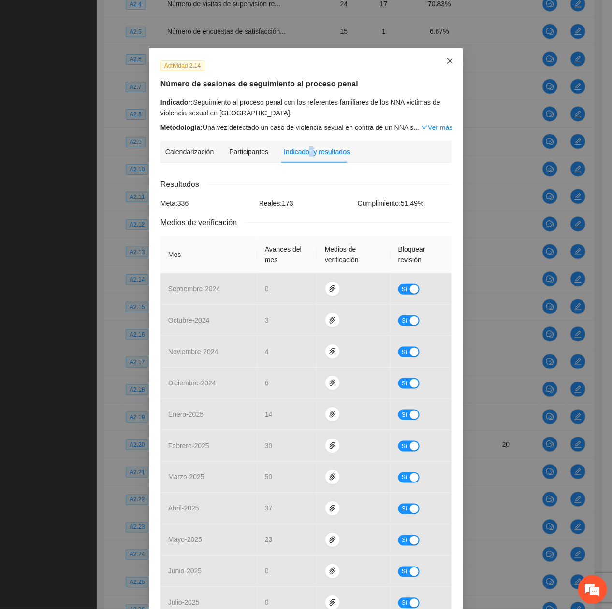
drag, startPoint x: 445, startPoint y: 57, endPoint x: 435, endPoint y: 68, distance: 14.4
click at [446, 60] on icon "close" at bounding box center [450, 61] width 8 height 8
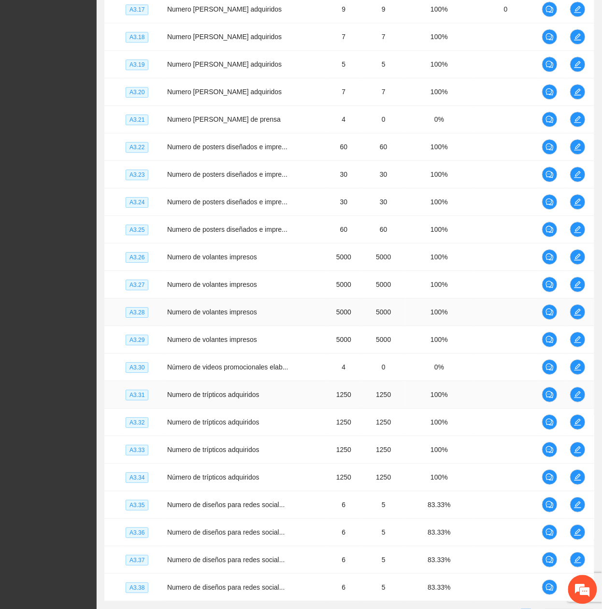
scroll to position [2491, 0]
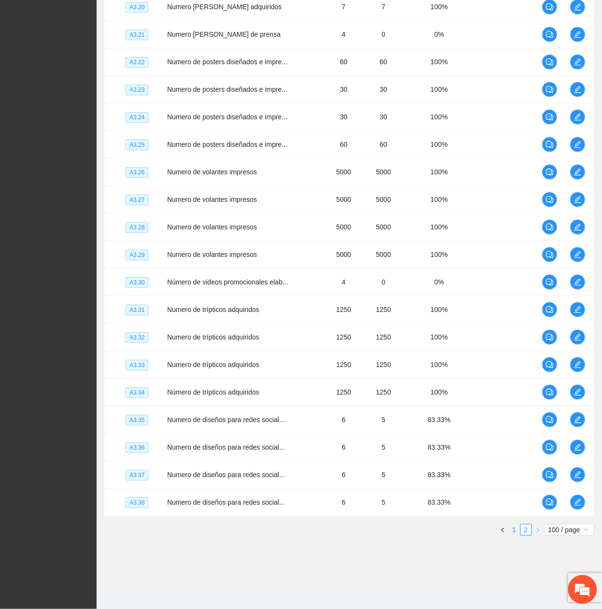
click at [517, 535] on link "1" at bounding box center [514, 530] width 11 height 11
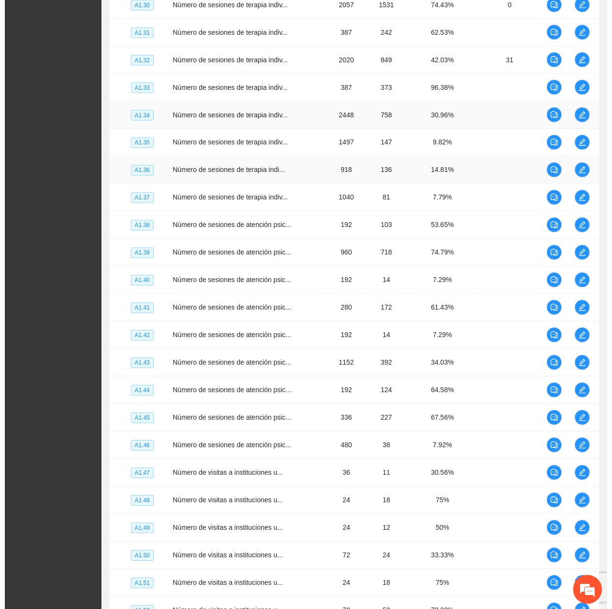
scroll to position [2104, 0]
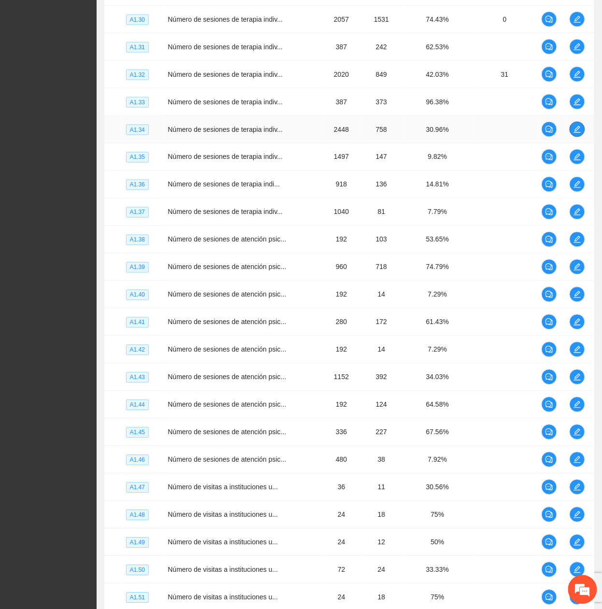
click at [577, 133] on icon "edit" at bounding box center [578, 130] width 8 height 8
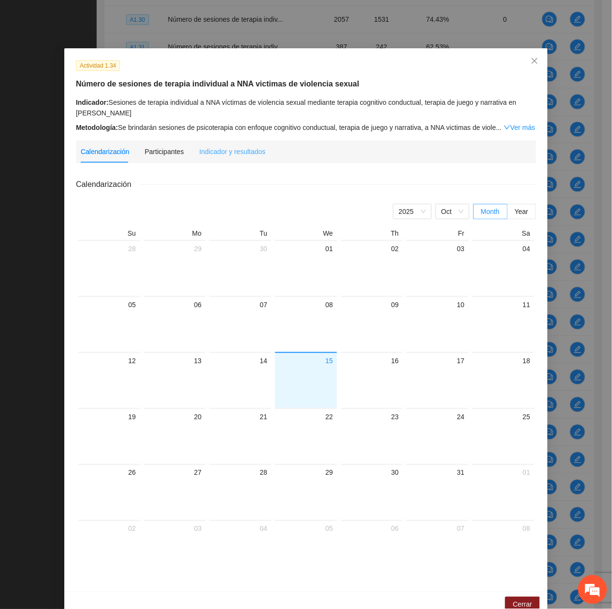
click at [229, 159] on div "Indicador y resultados" at bounding box center [232, 152] width 66 height 22
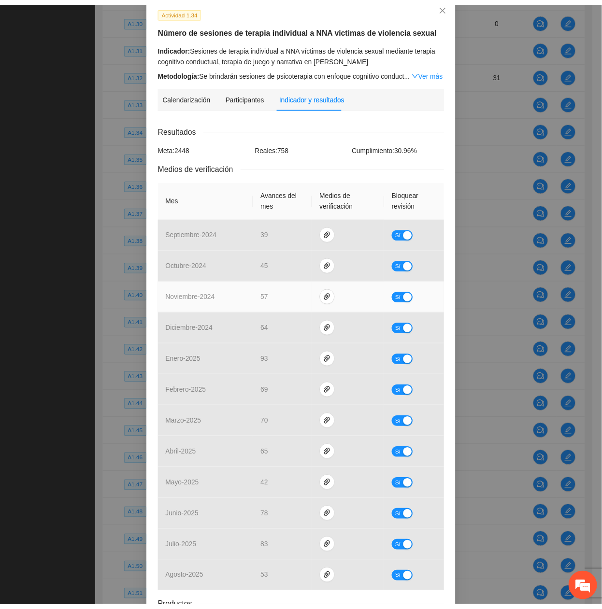
scroll to position [0, 0]
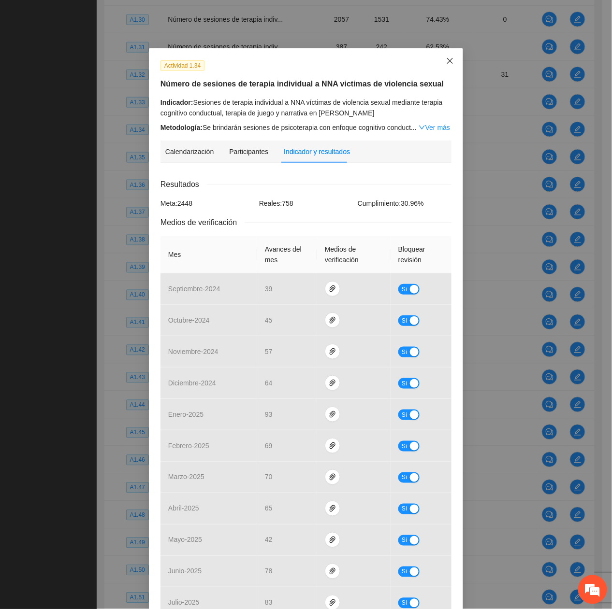
click at [446, 57] on icon "close" at bounding box center [450, 61] width 8 height 8
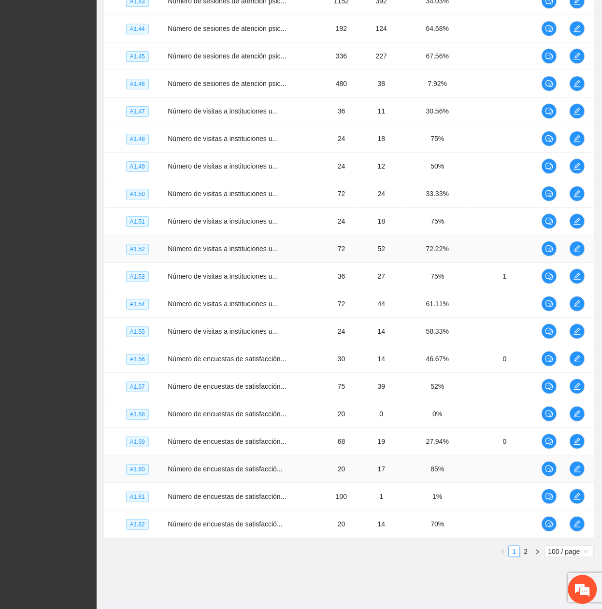
scroll to position [2519, 0]
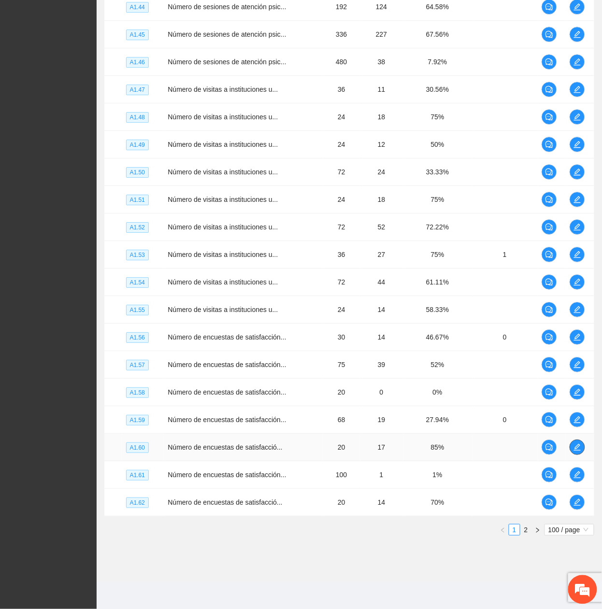
click at [578, 449] on icon "edit" at bounding box center [577, 447] width 7 height 7
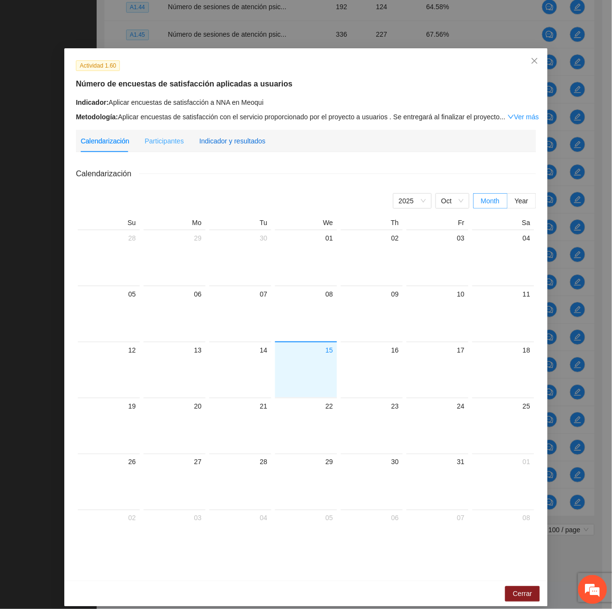
click at [242, 144] on div "Indicador y resultados" at bounding box center [232, 141] width 66 height 11
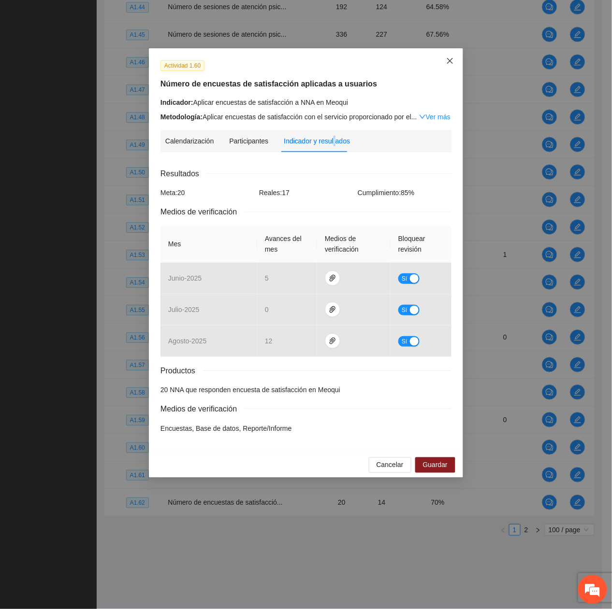
click at [451, 58] on icon "close" at bounding box center [450, 61] width 8 height 8
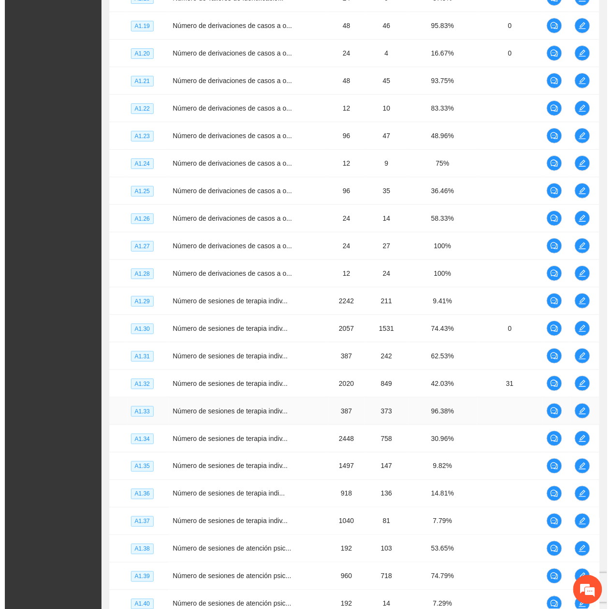
scroll to position [1810, 0]
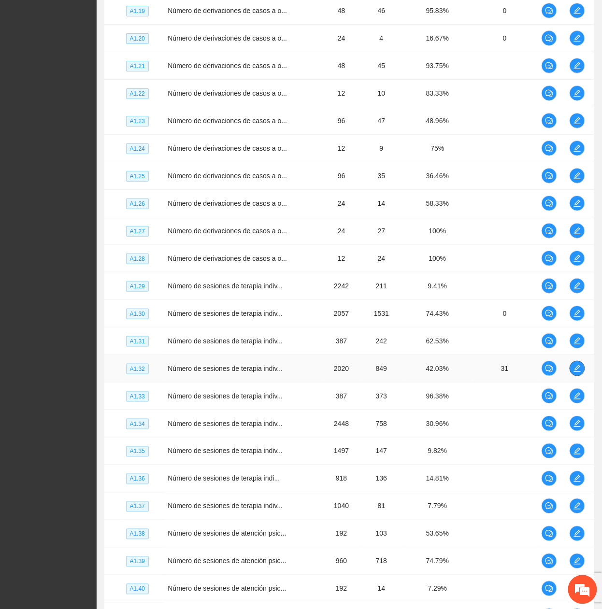
click at [577, 373] on icon "edit" at bounding box center [578, 369] width 8 height 8
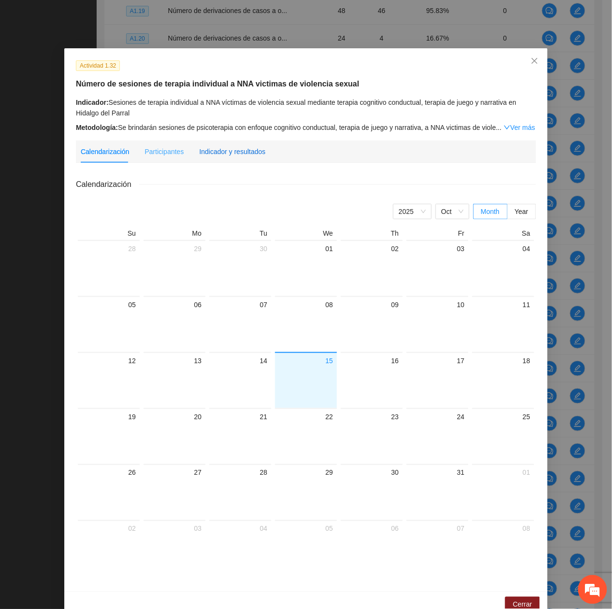
click at [246, 147] on div "Indicador y resultados" at bounding box center [232, 151] width 66 height 11
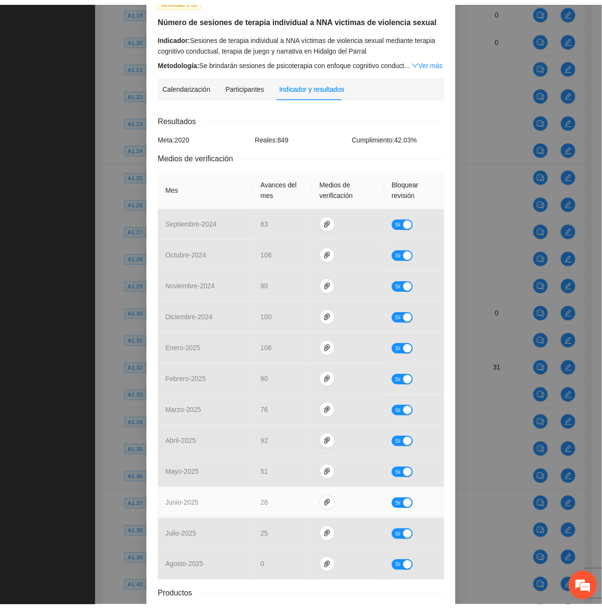
scroll to position [0, 0]
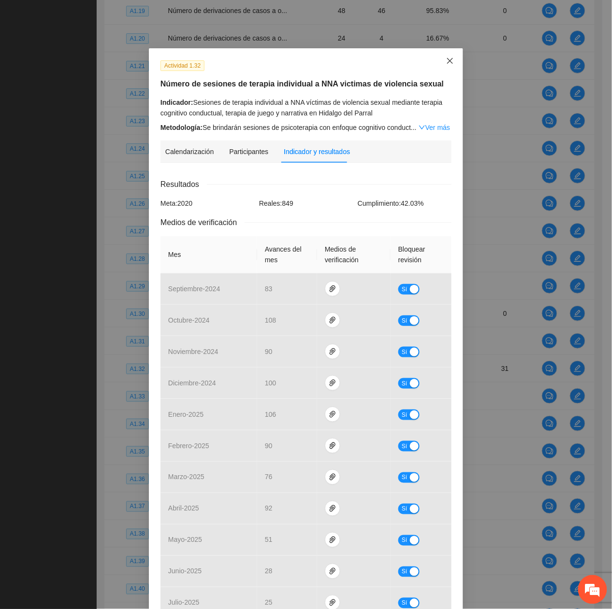
drag, startPoint x: 440, startPoint y: 64, endPoint x: 439, endPoint y: 76, distance: 11.6
click at [440, 64] on span "Close" at bounding box center [450, 61] width 26 height 26
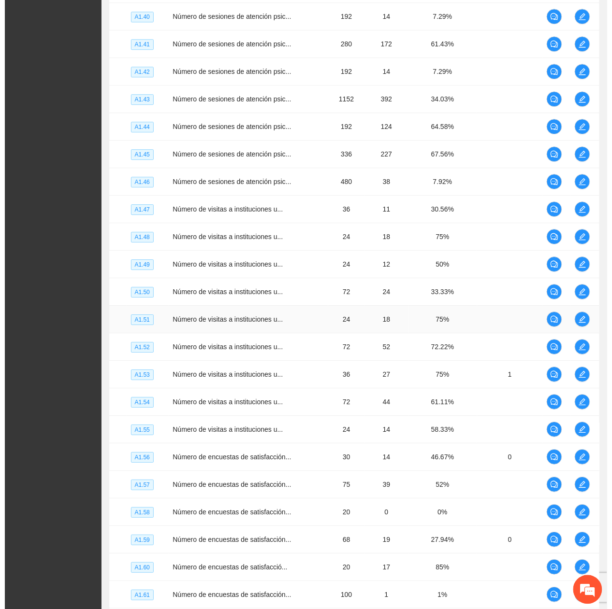
scroll to position [2519, 0]
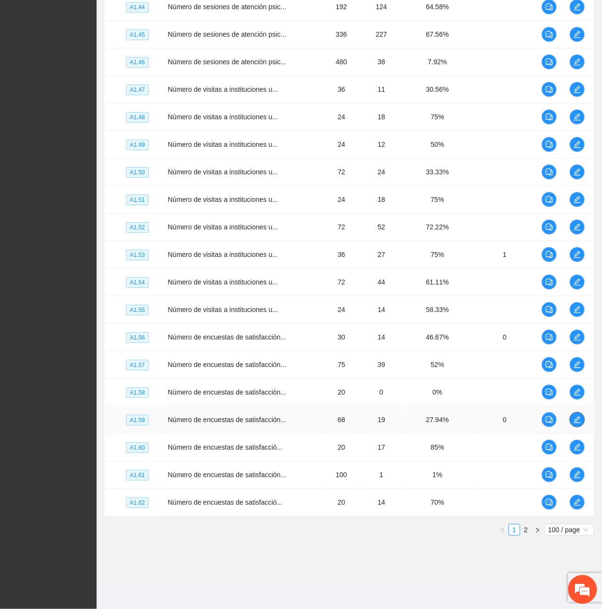
click at [575, 419] on icon "edit" at bounding box center [578, 420] width 8 height 8
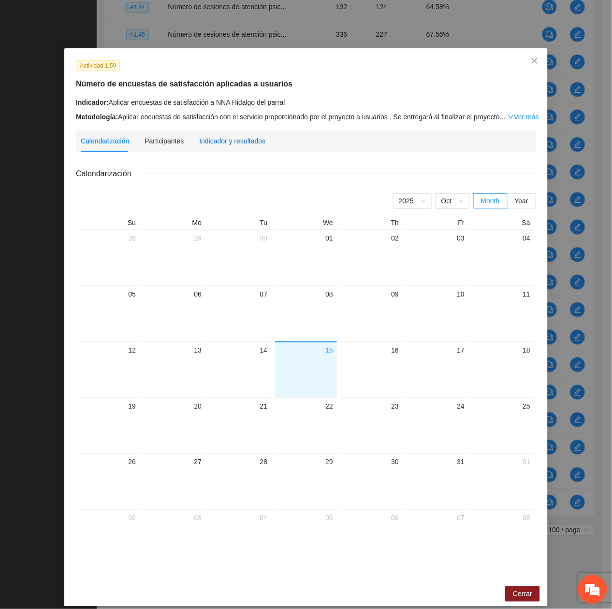
click at [224, 138] on div "Indicador y resultados" at bounding box center [232, 141] width 66 height 11
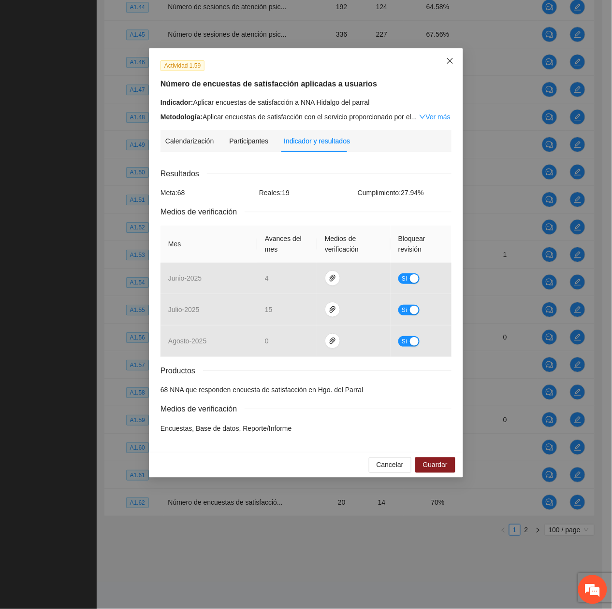
drag, startPoint x: 457, startPoint y: 62, endPoint x: 439, endPoint y: 77, distance: 23.7
click at [456, 62] on span "Close" at bounding box center [450, 61] width 26 height 26
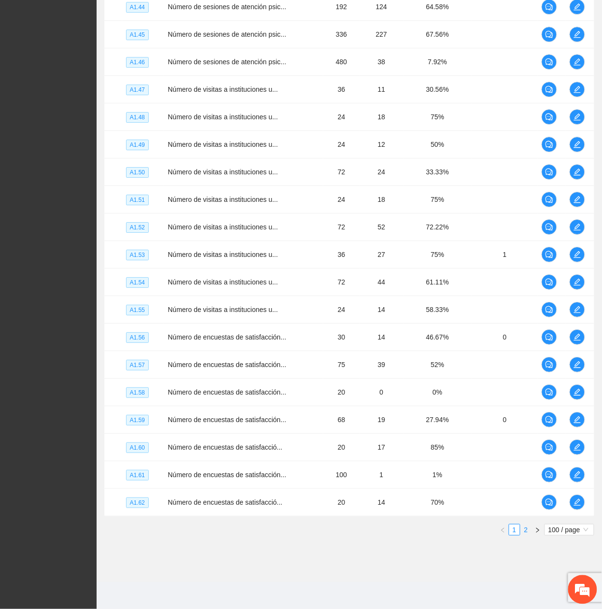
click at [524, 528] on link "2" at bounding box center [526, 530] width 11 height 11
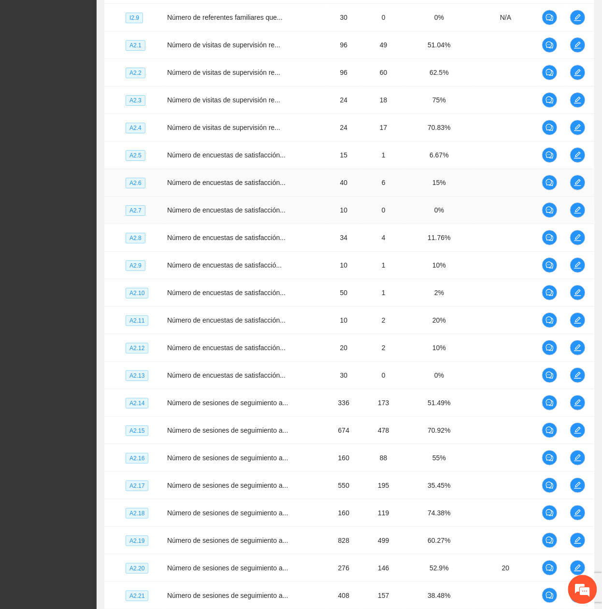
scroll to position [751, 0]
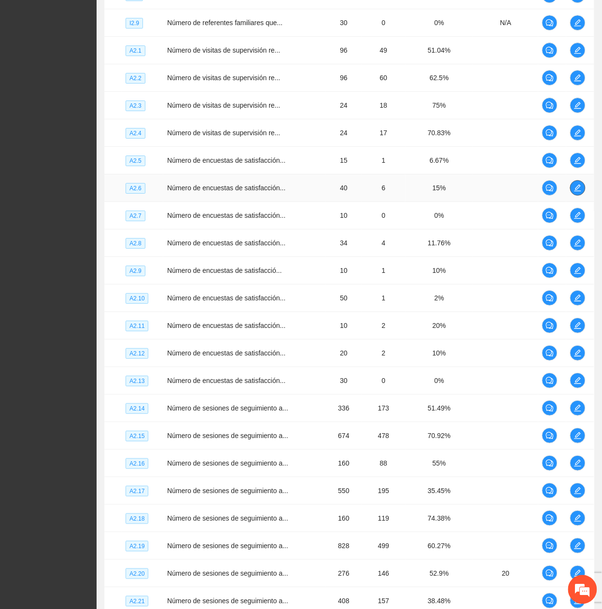
click at [577, 192] on icon "edit" at bounding box center [578, 188] width 8 height 8
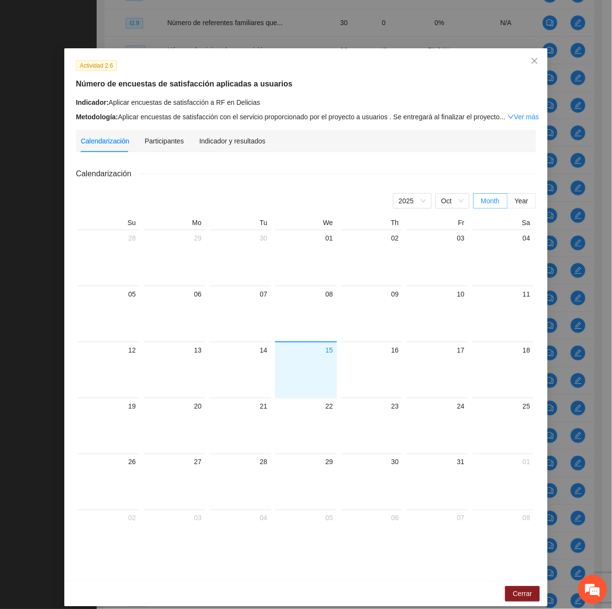
drag, startPoint x: 225, startPoint y: 134, endPoint x: 219, endPoint y: 136, distance: 5.8
click at [225, 133] on div "Indicador y resultados" at bounding box center [232, 141] width 66 height 22
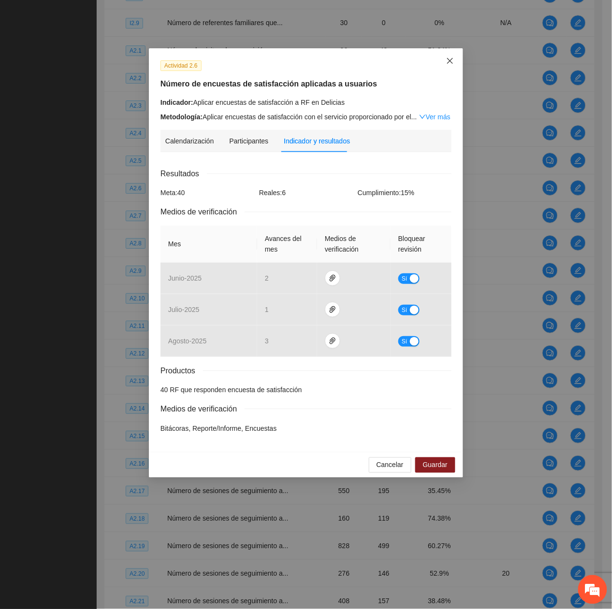
click at [449, 58] on icon "close" at bounding box center [450, 61] width 8 height 8
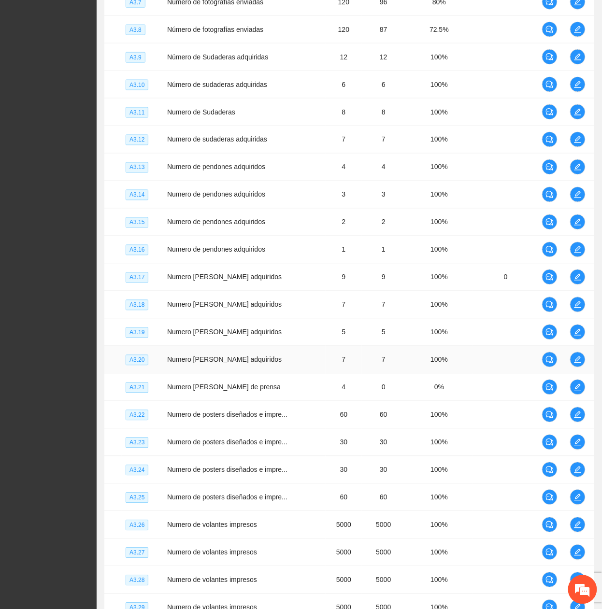
scroll to position [2491, 0]
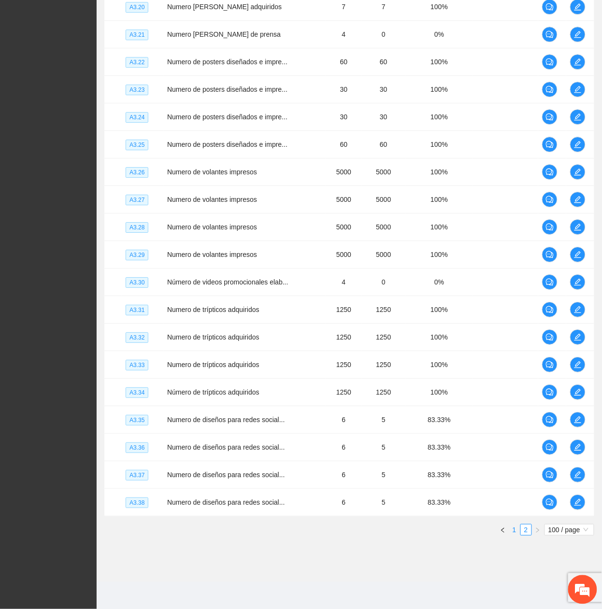
click at [517, 529] on link "1" at bounding box center [514, 530] width 11 height 11
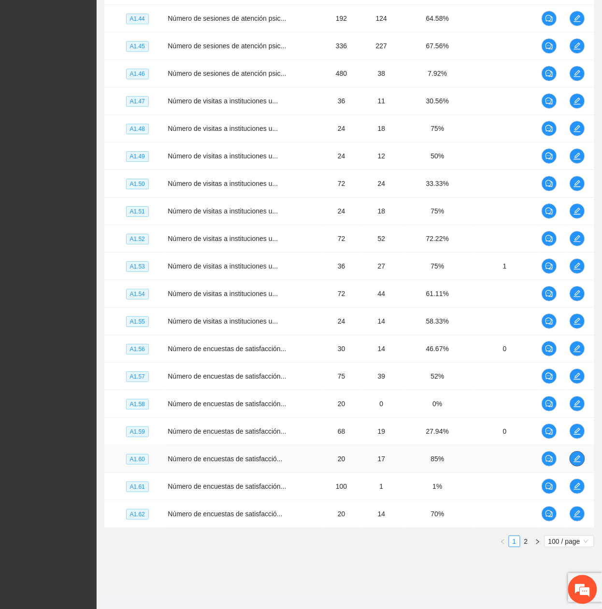
click at [580, 463] on icon "edit" at bounding box center [578, 459] width 8 height 8
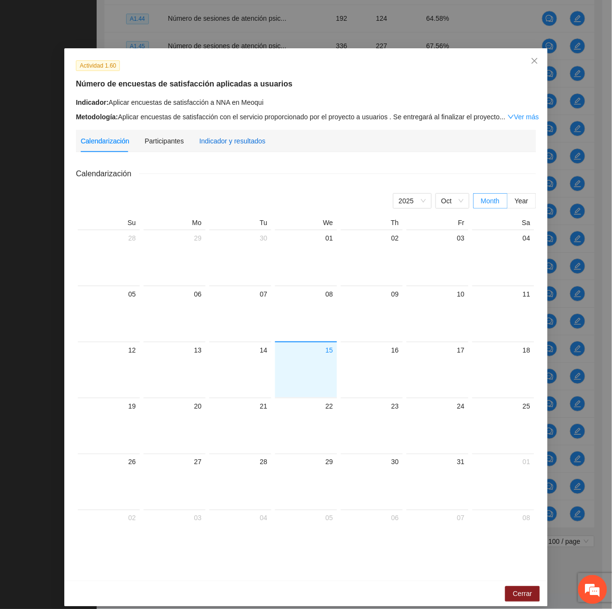
click at [240, 138] on div "Indicador y resultados" at bounding box center [232, 141] width 66 height 11
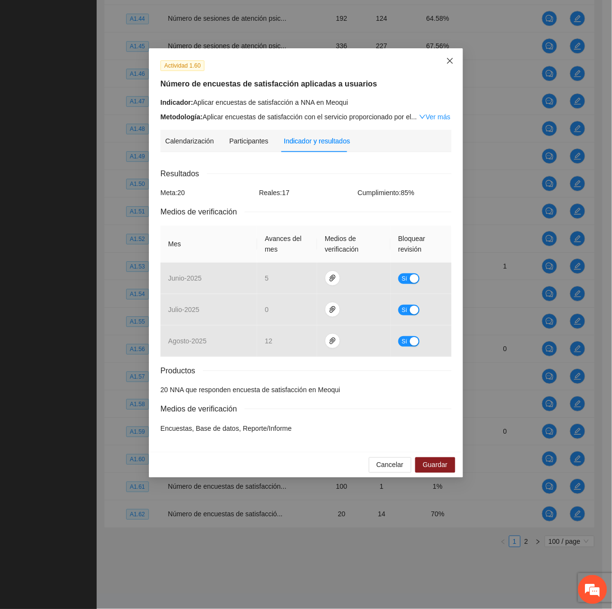
drag, startPoint x: 450, startPoint y: 58, endPoint x: 430, endPoint y: 83, distance: 31.9
click at [450, 60] on icon "close" at bounding box center [450, 61] width 8 height 8
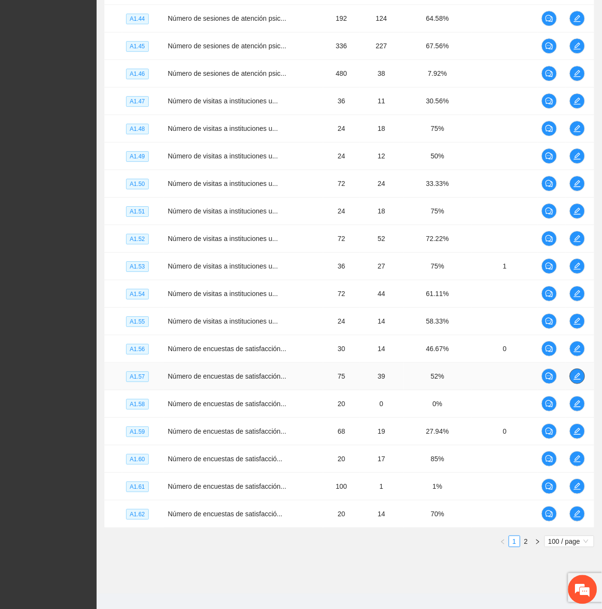
click at [572, 380] on span "edit" at bounding box center [577, 377] width 15 height 8
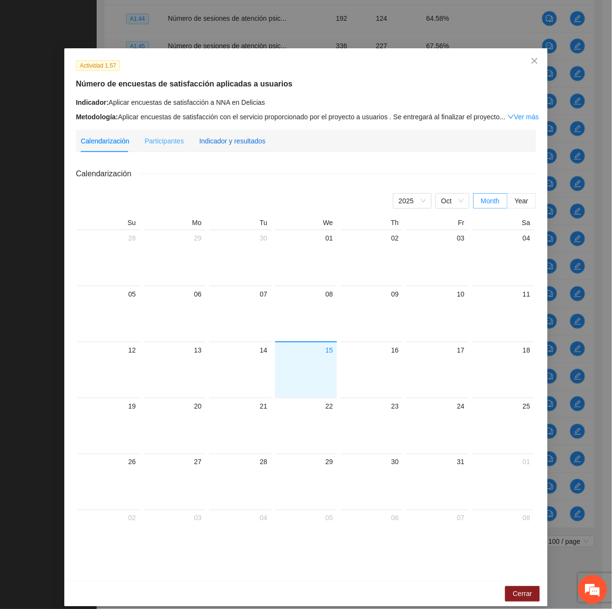
click at [243, 141] on div "Indicador y resultados" at bounding box center [232, 141] width 66 height 11
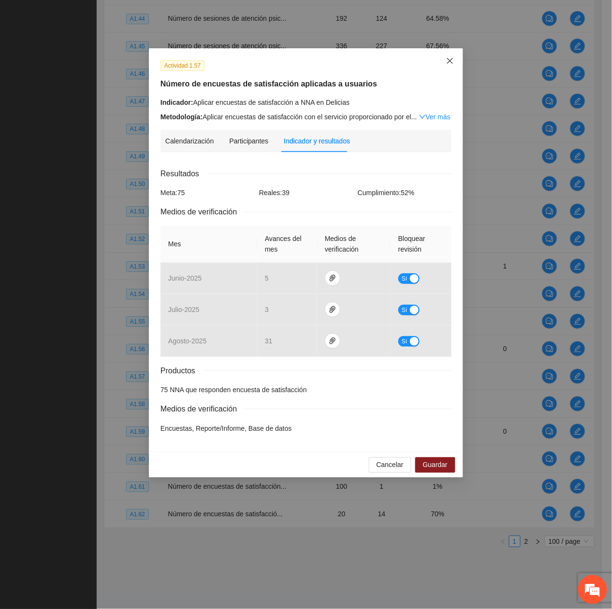
click at [447, 66] on span "Close" at bounding box center [450, 61] width 26 height 26
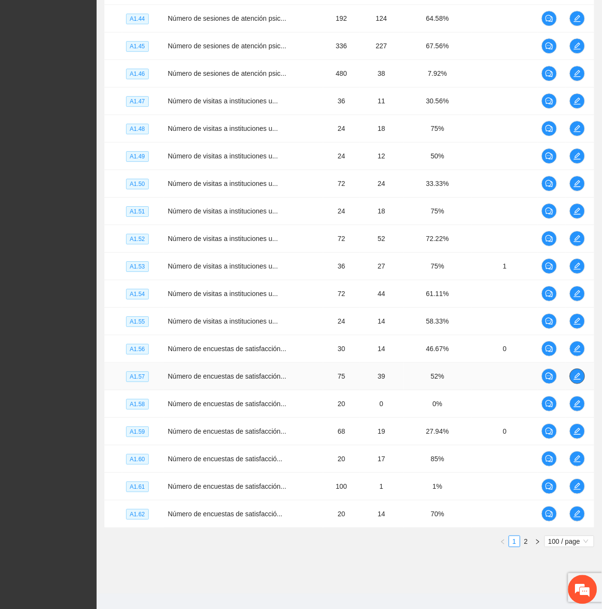
click at [574, 384] on button "button" at bounding box center [577, 376] width 15 height 15
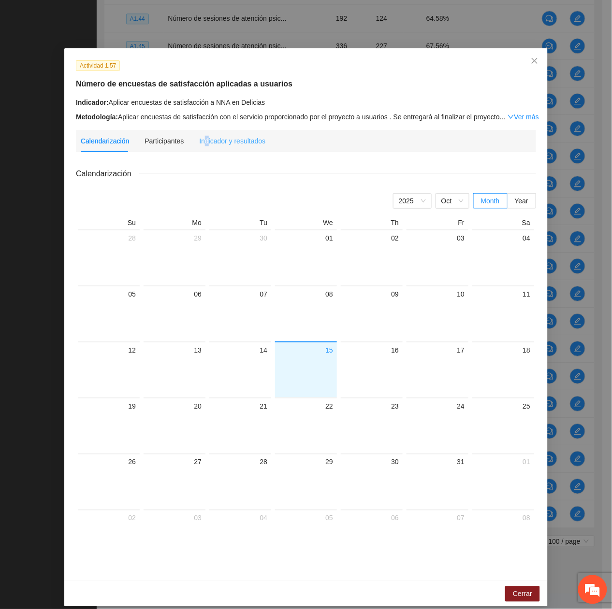
click at [200, 149] on div "Indicador y resultados" at bounding box center [232, 141] width 66 height 22
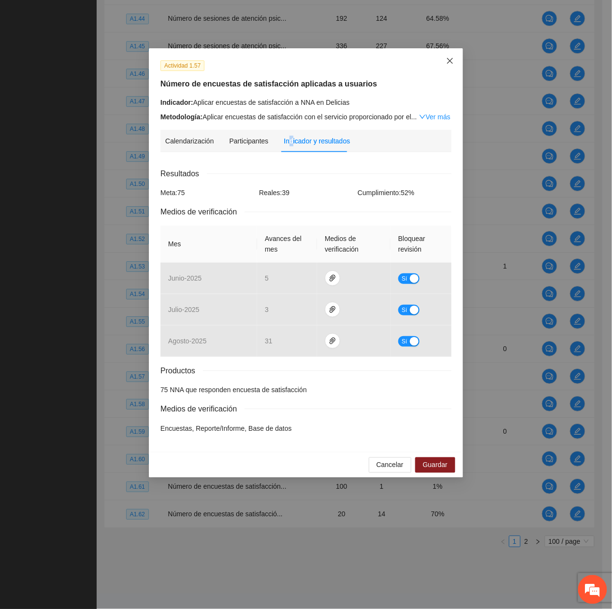
drag, startPoint x: 449, startPoint y: 60, endPoint x: 461, endPoint y: 72, distance: 16.8
click at [449, 59] on icon "close" at bounding box center [450, 61] width 8 height 8
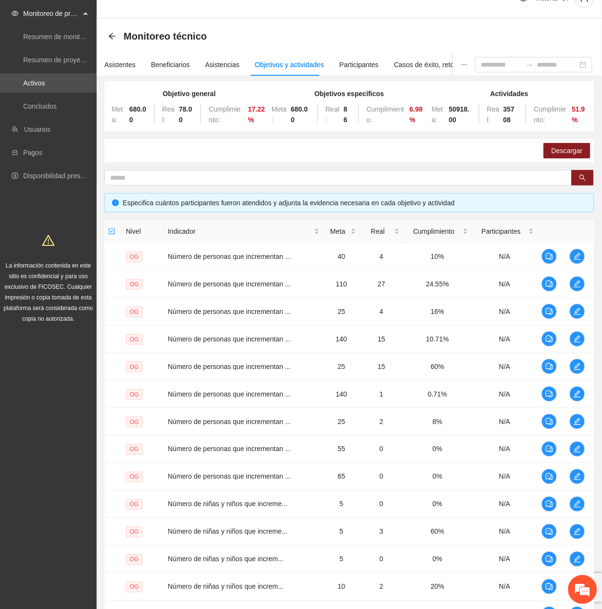
scroll to position [0, 0]
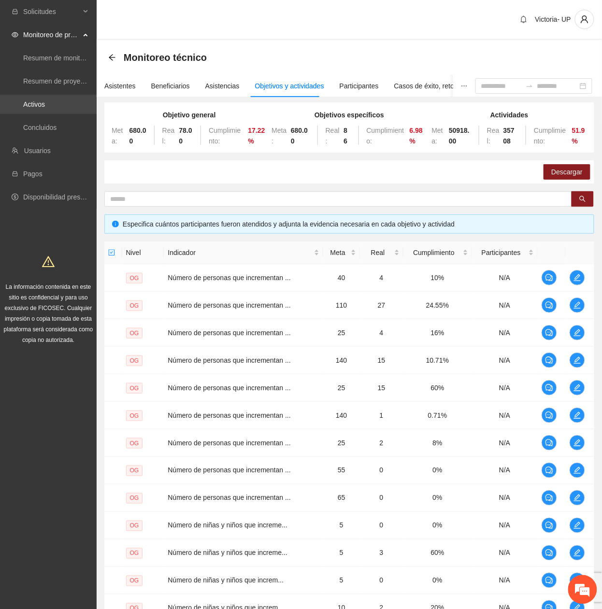
click at [43, 102] on link "Activos" at bounding box center [34, 105] width 22 height 8
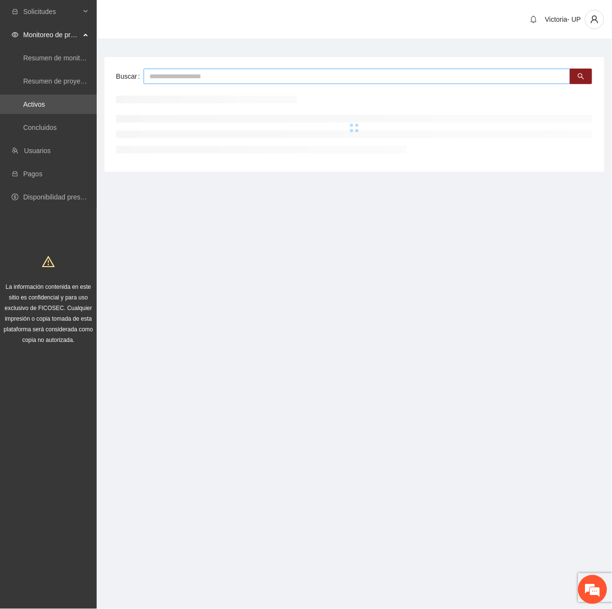
click at [175, 76] on input "text" at bounding box center [357, 76] width 427 height 15
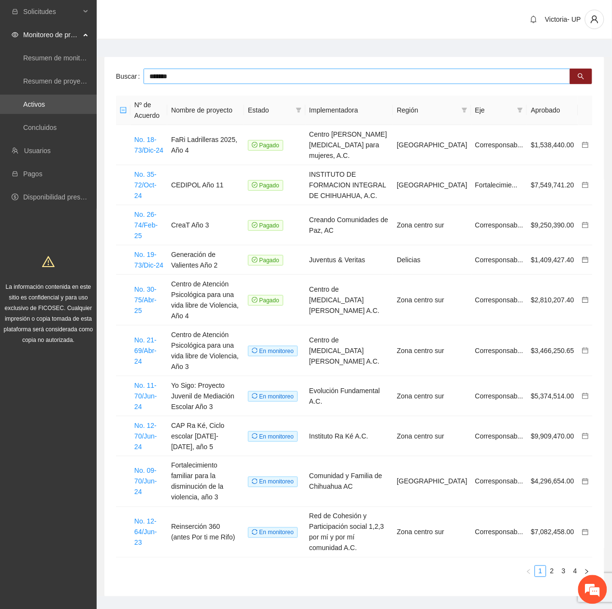
type input "*******"
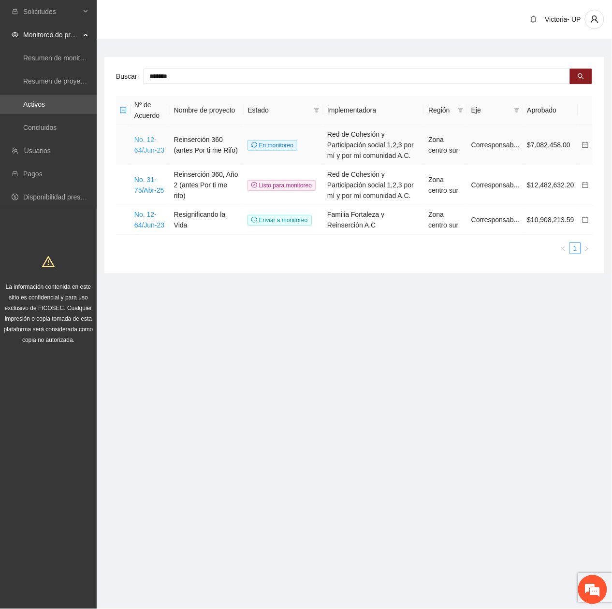
click at [159, 148] on link "No. 12-64/Jun-23" at bounding box center [149, 145] width 30 height 18
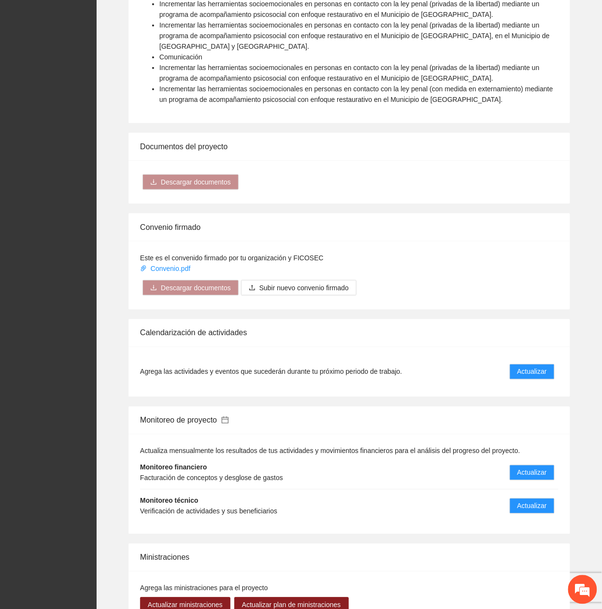
scroll to position [1224, 0]
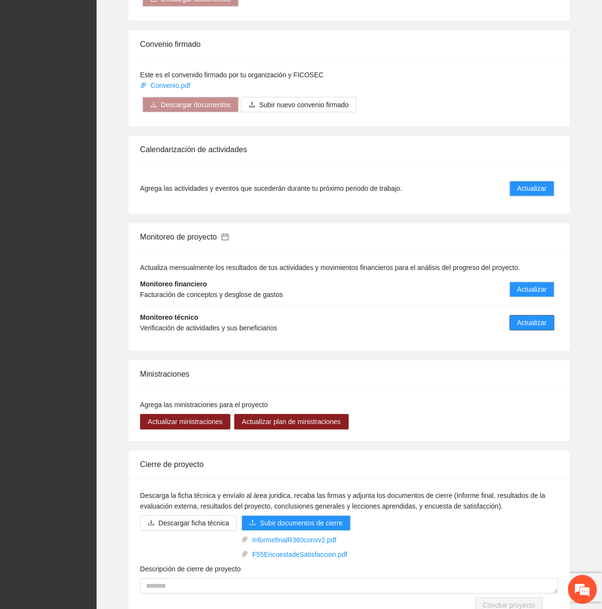
click at [550, 319] on button "Actualizar" at bounding box center [532, 323] width 45 height 15
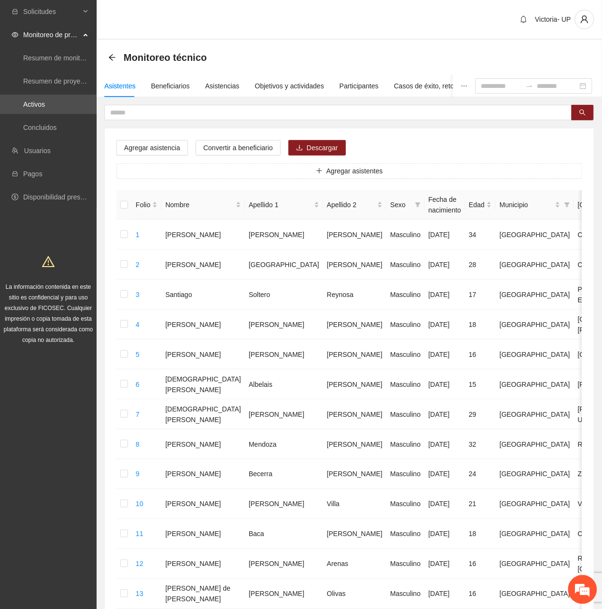
click at [428, 62] on div "Monitoreo técnico" at bounding box center [349, 57] width 482 height 19
click at [282, 83] on div "Objetivos y actividades" at bounding box center [289, 86] width 69 height 11
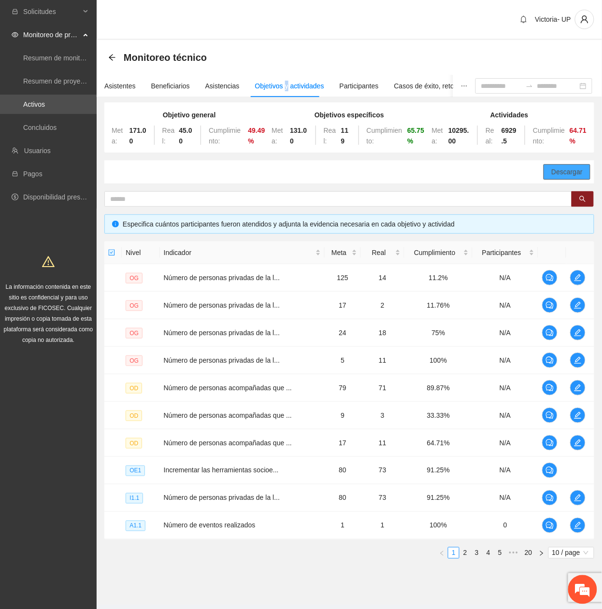
click at [560, 167] on span "Descargar" at bounding box center [566, 172] width 31 height 11
click at [45, 101] on link "Activos" at bounding box center [34, 105] width 22 height 8
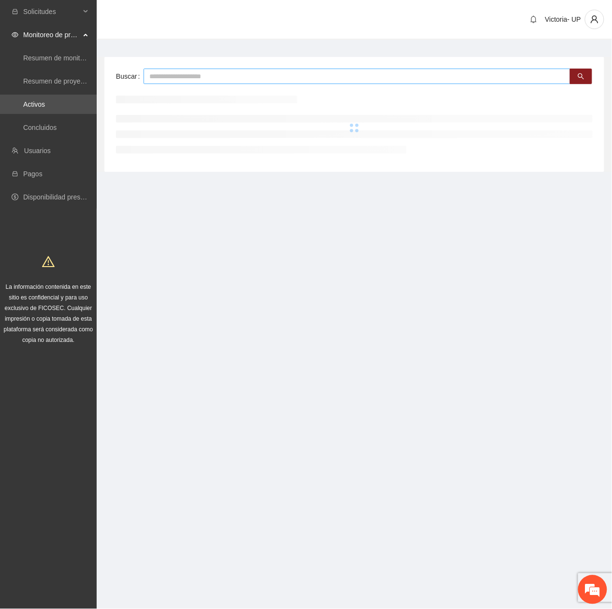
click at [235, 78] on input "text" at bounding box center [357, 76] width 427 height 15
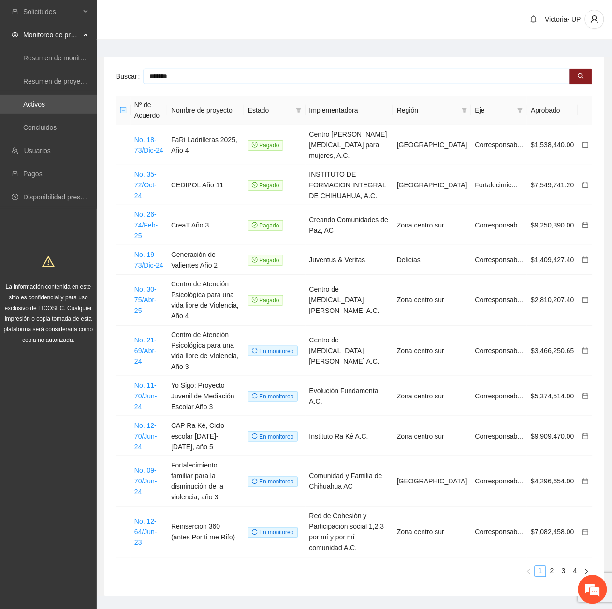
type input "*******"
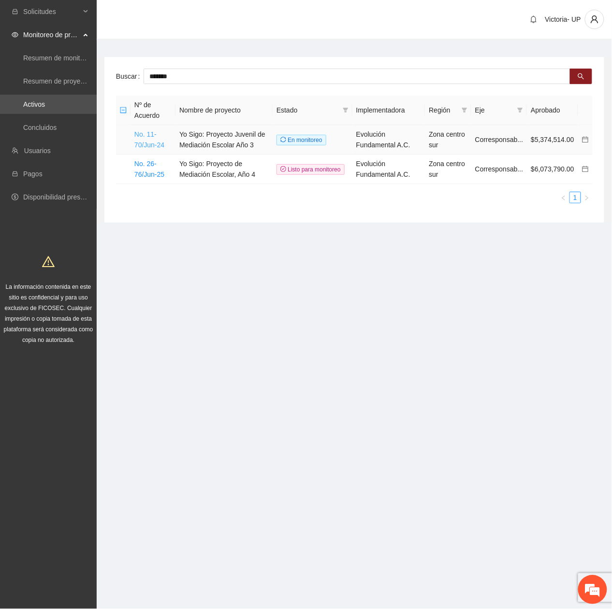
click at [155, 144] on link "No. 11-70/Jun-24" at bounding box center [149, 140] width 30 height 18
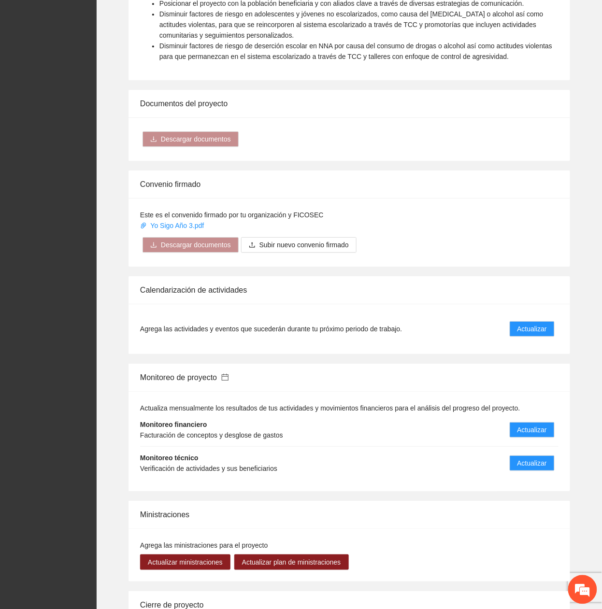
scroll to position [855, 0]
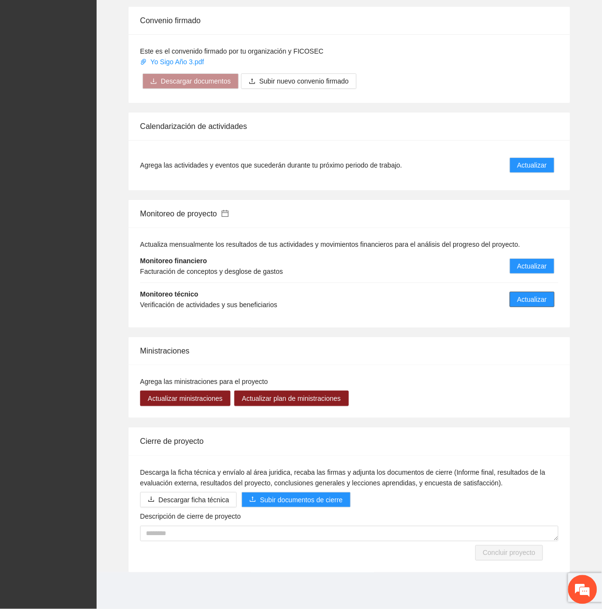
click at [539, 299] on span "Actualizar" at bounding box center [532, 299] width 29 height 11
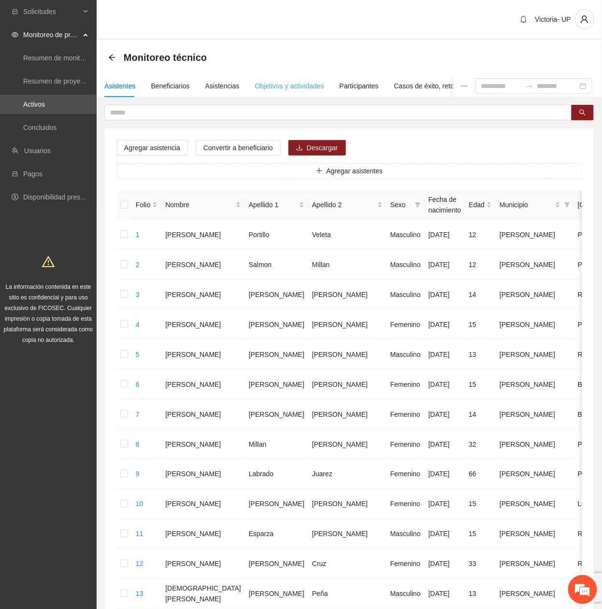
click at [289, 92] on div "Objetivos y actividades" at bounding box center [289, 86] width 69 height 22
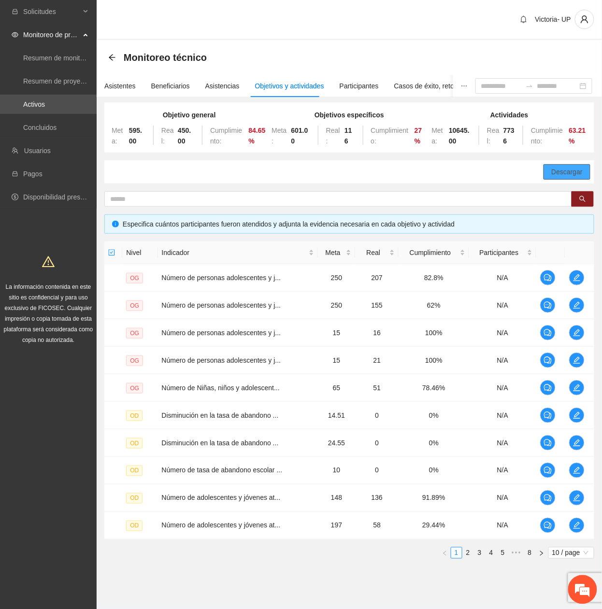
click at [560, 176] on span "Descargar" at bounding box center [566, 172] width 31 height 11
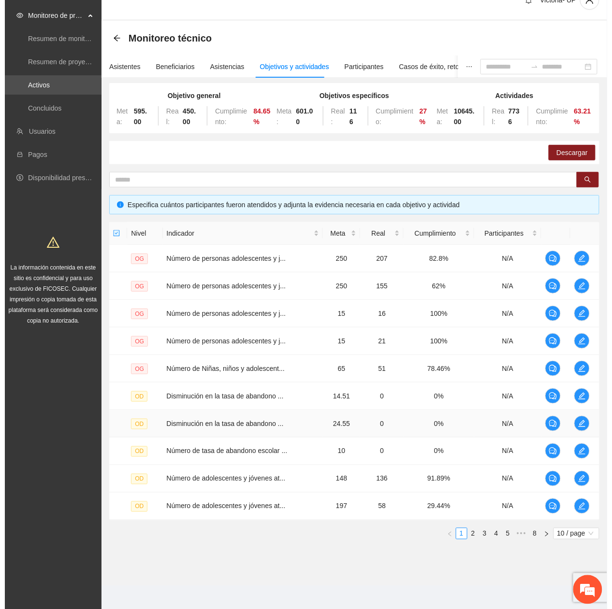
scroll to position [25, 0]
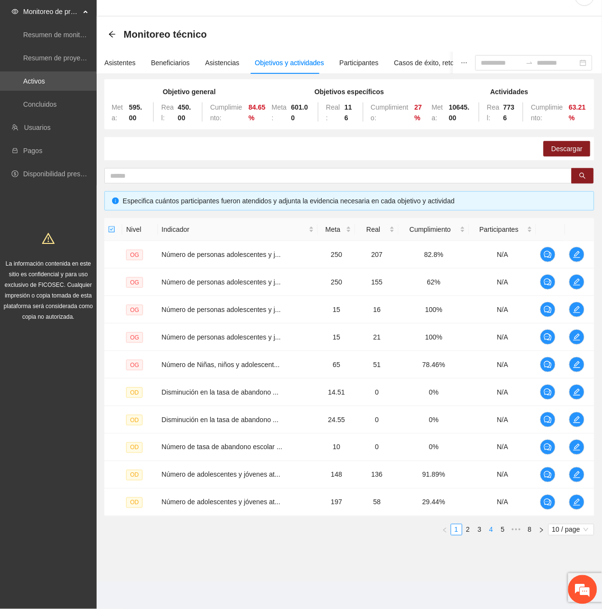
click at [486, 530] on link "4" at bounding box center [491, 530] width 11 height 11
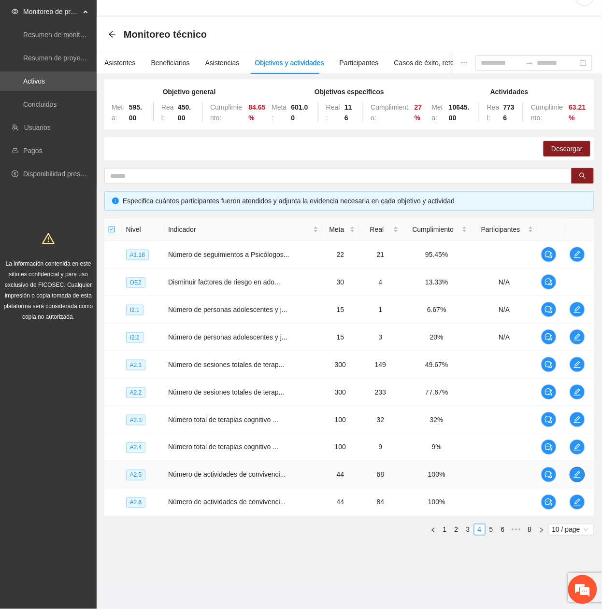
click at [573, 477] on span "edit" at bounding box center [577, 475] width 15 height 8
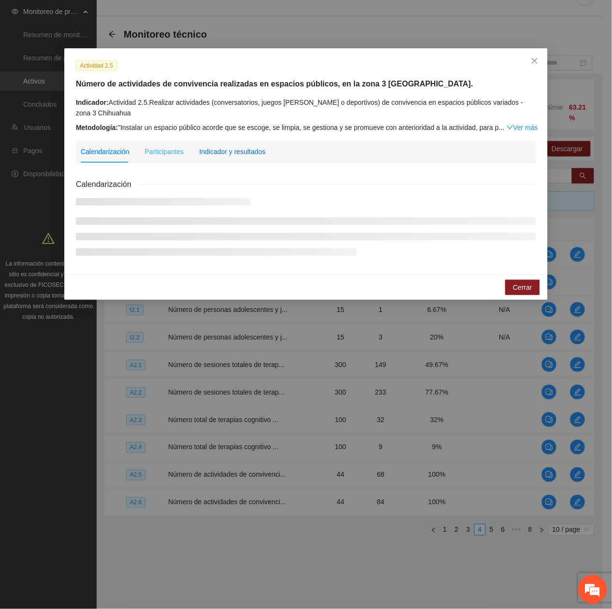
click at [234, 155] on div "Indicador y resultados" at bounding box center [232, 151] width 66 height 11
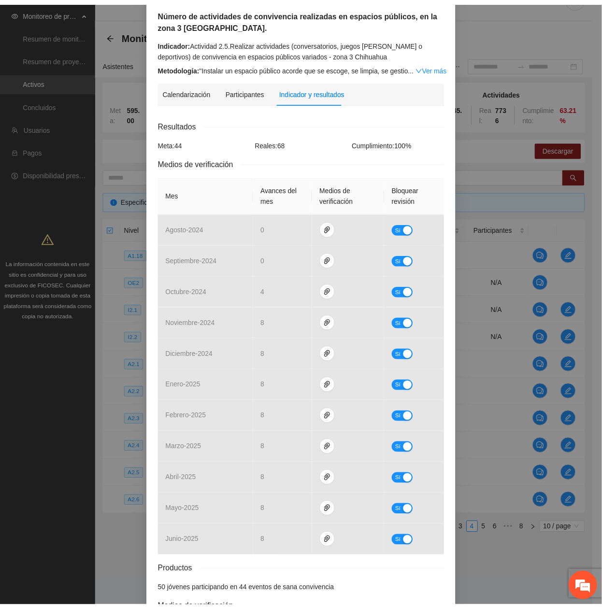
scroll to position [0, 0]
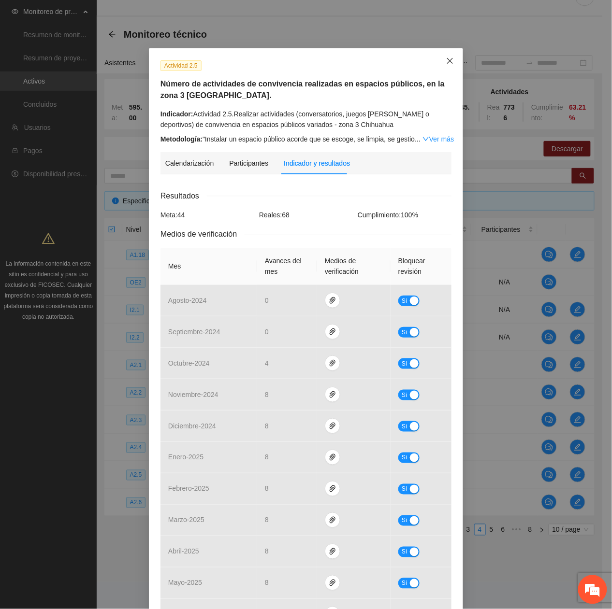
click at [441, 62] on span "Close" at bounding box center [450, 61] width 26 height 26
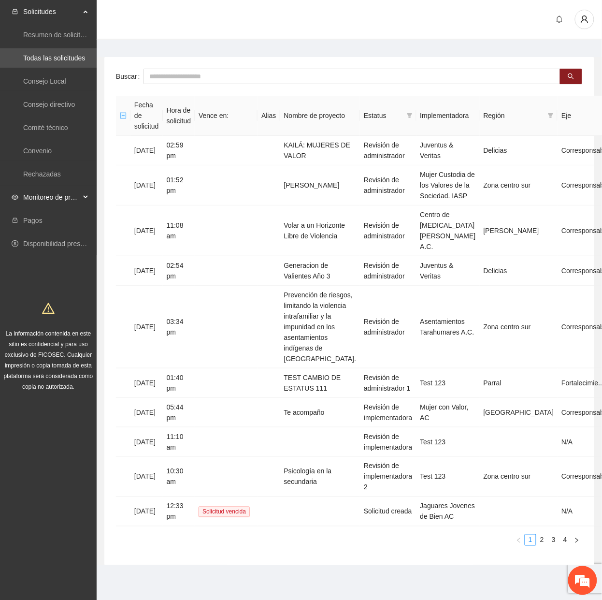
click at [72, 200] on span "Monitoreo de proyectos" at bounding box center [51, 197] width 57 height 19
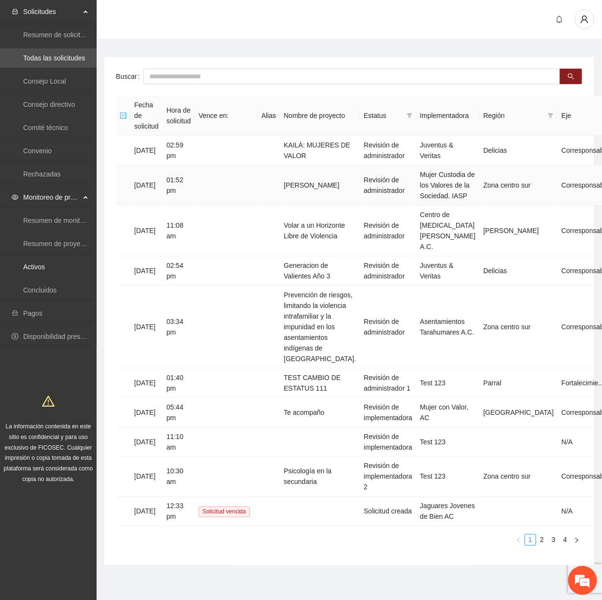
drag, startPoint x: 43, startPoint y: 267, endPoint x: 118, endPoint y: 177, distance: 117.4
click at [41, 269] on link "Activos" at bounding box center [34, 267] width 22 height 8
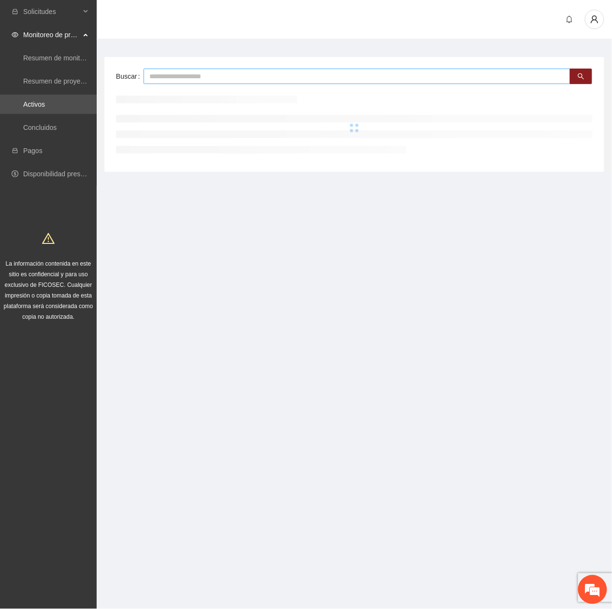
click at [209, 80] on input "text" at bounding box center [357, 76] width 427 height 15
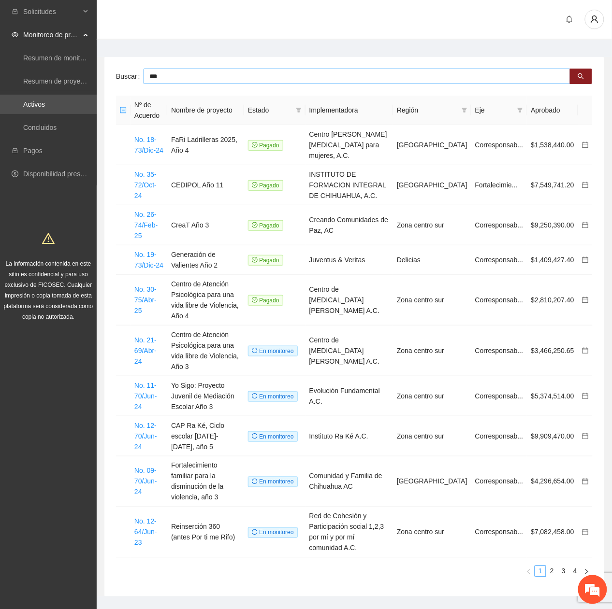
type input "***"
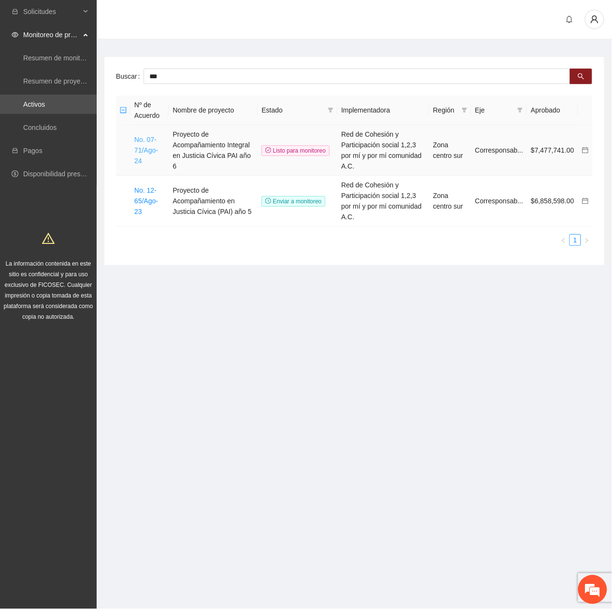
click at [154, 145] on link "No. 07-71/Ago-24" at bounding box center [146, 150] width 24 height 29
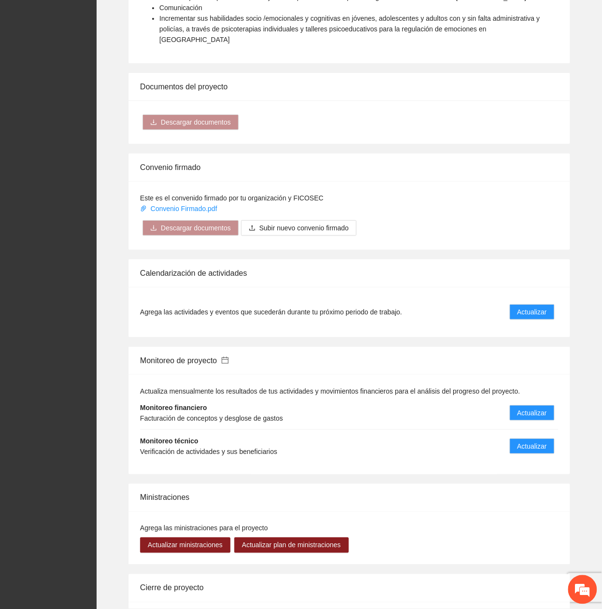
scroll to position [902, 0]
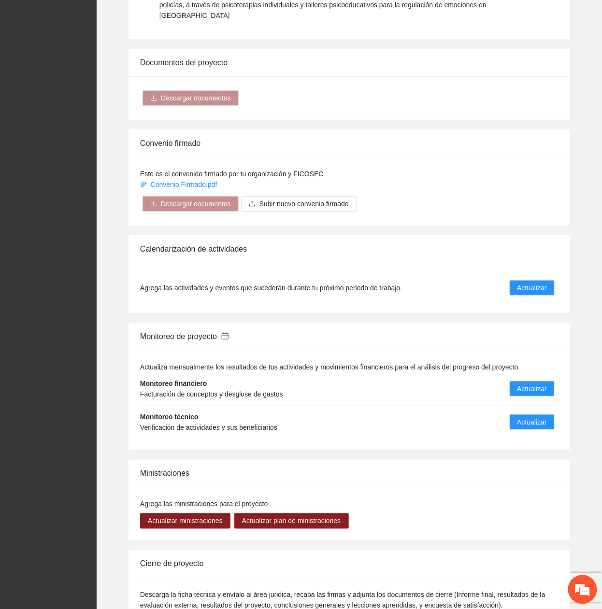
click at [229, 333] on icon "calendar" at bounding box center [225, 336] width 7 height 7
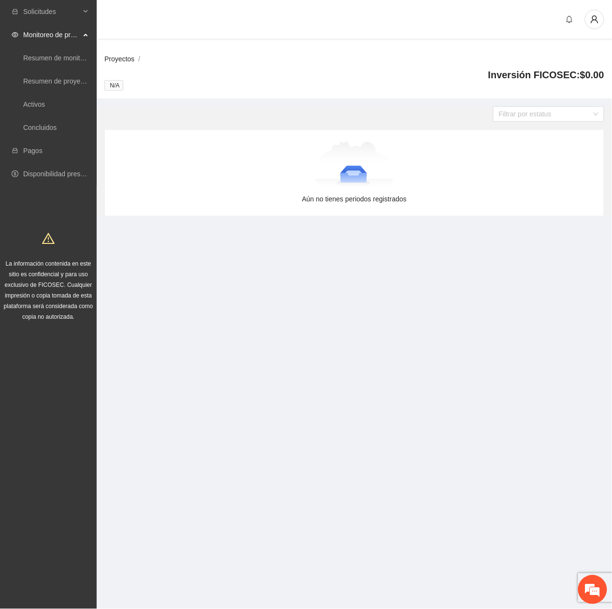
click at [118, 57] on link "Proyectos" at bounding box center [119, 59] width 30 height 8
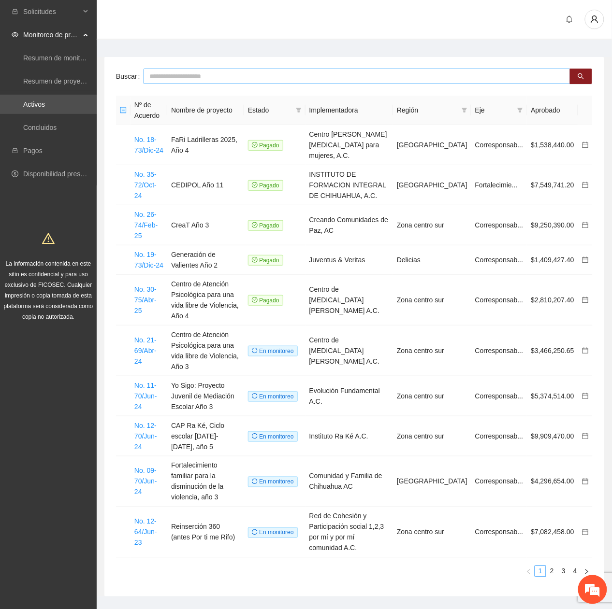
click at [162, 74] on input "text" at bounding box center [357, 76] width 427 height 15
type input "***"
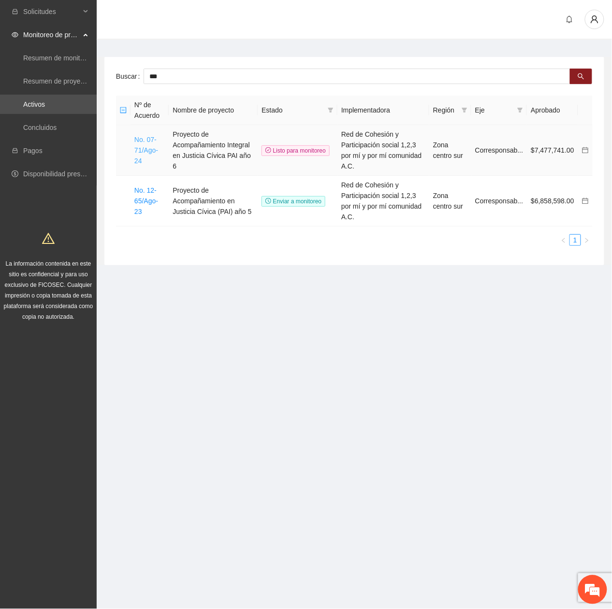
click at [149, 146] on link "No. 07-71/Ago-24" at bounding box center [146, 150] width 24 height 29
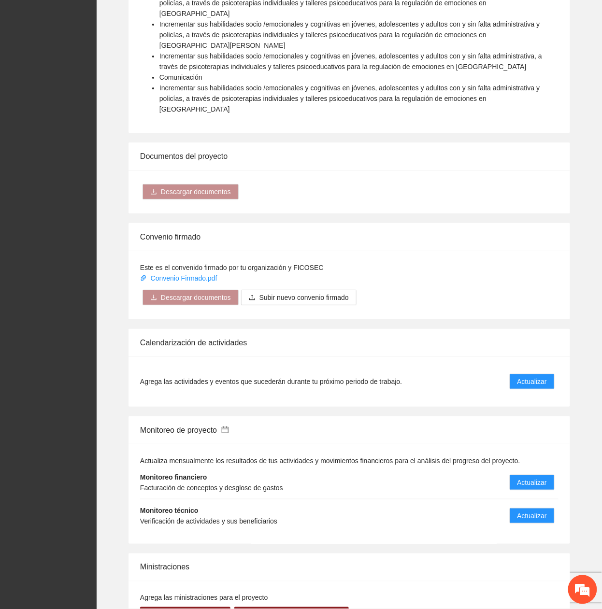
scroll to position [838, 0]
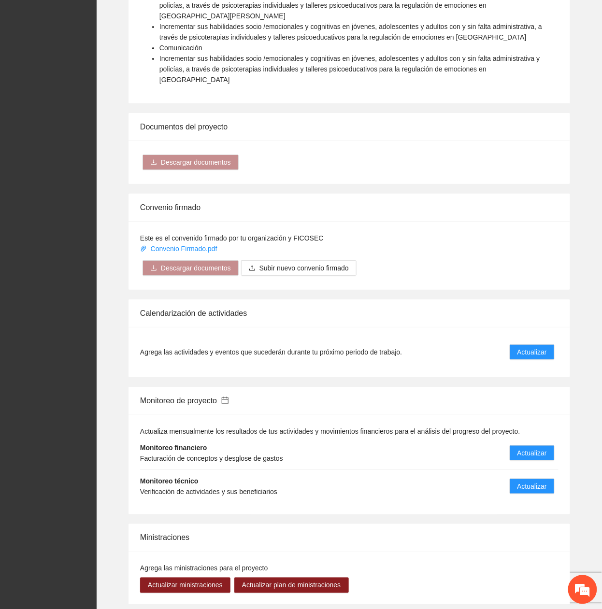
click at [228, 397] on icon "calendar" at bounding box center [225, 401] width 8 height 8
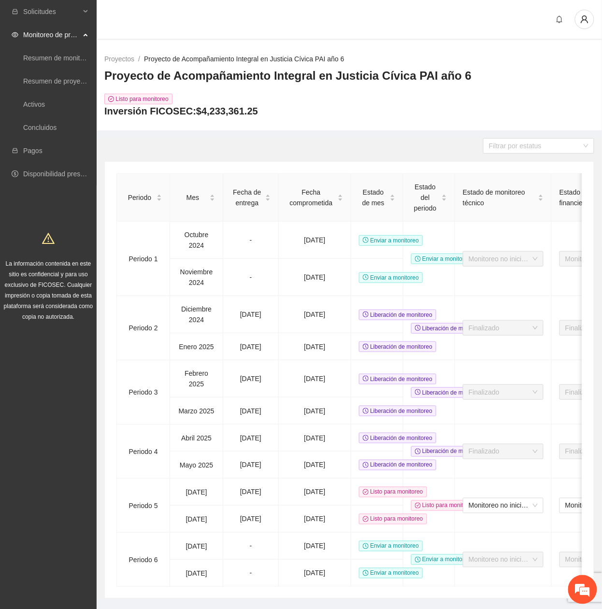
click at [198, 58] on link "Proyecto de Acompañamiento Integral en Justicia Cívica PAI año 6" at bounding box center [244, 59] width 201 height 8
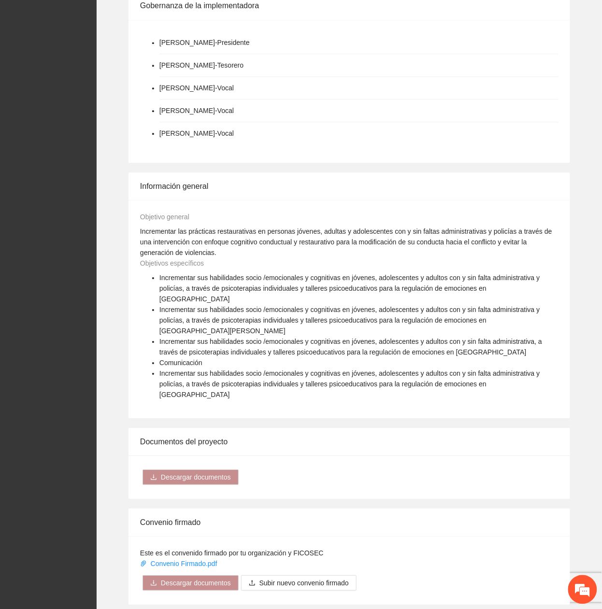
scroll to position [902, 0]
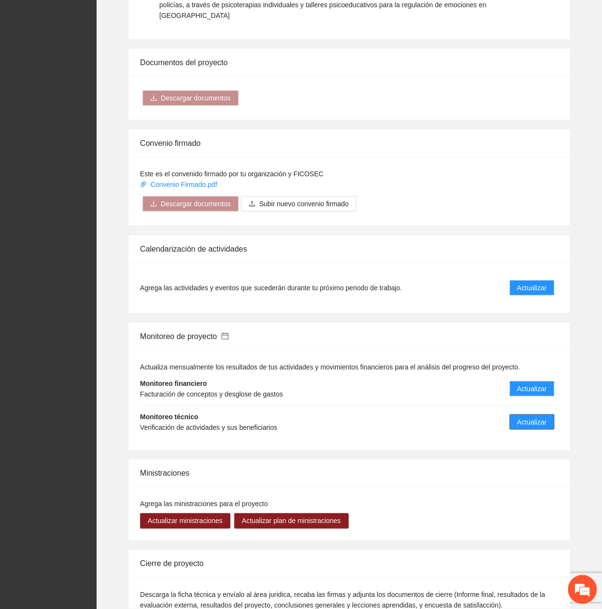
click at [532, 417] on span "Actualizar" at bounding box center [532, 422] width 29 height 11
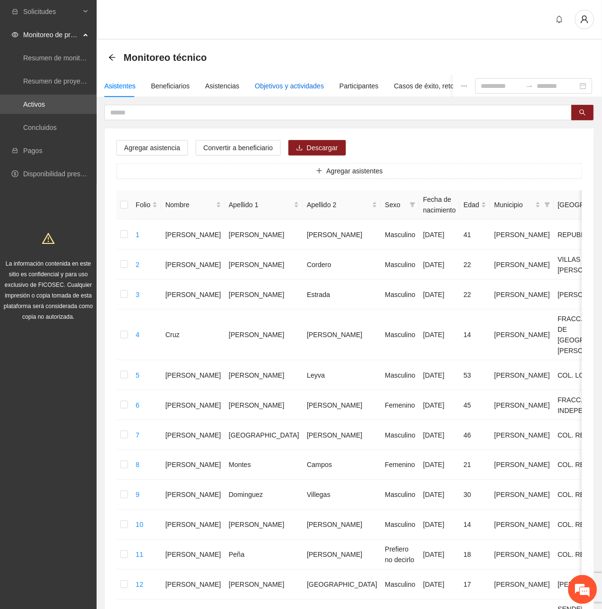
click at [271, 86] on div "Objetivos y actividades" at bounding box center [289, 86] width 69 height 11
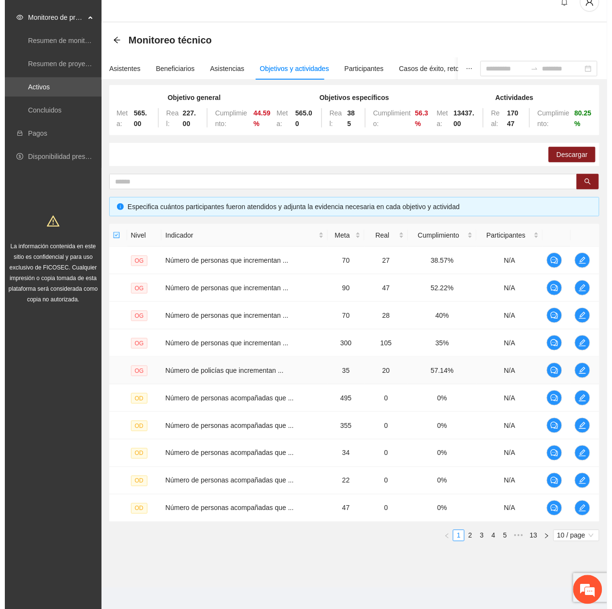
scroll to position [25, 0]
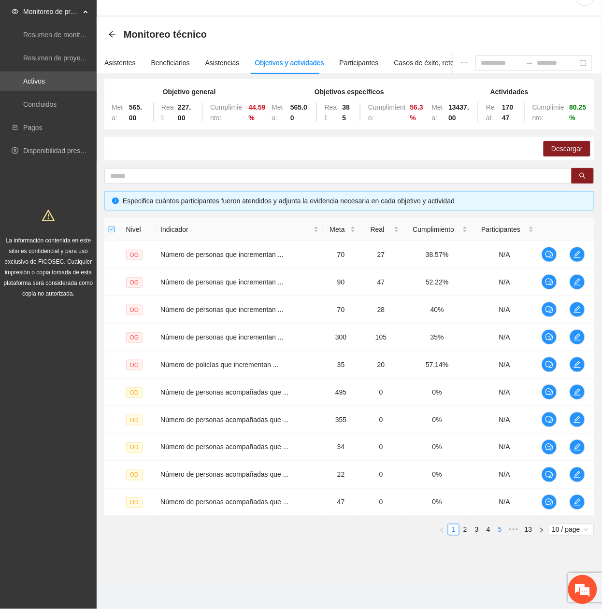
click at [497, 532] on link "5" at bounding box center [500, 530] width 11 height 11
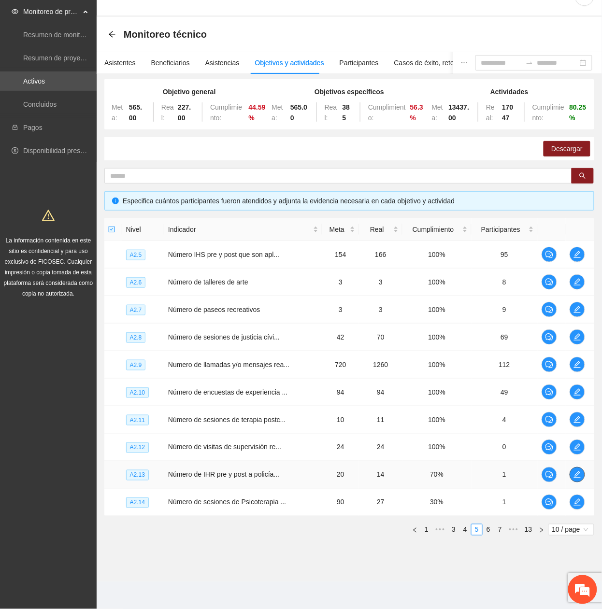
click at [575, 478] on icon "edit" at bounding box center [577, 475] width 7 height 7
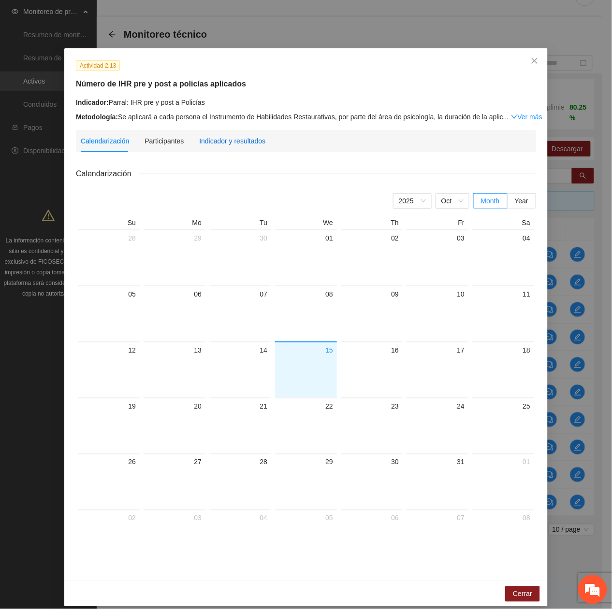
drag, startPoint x: 206, startPoint y: 141, endPoint x: 229, endPoint y: 157, distance: 28.2
click at [206, 142] on div "Indicador y resultados" at bounding box center [232, 141] width 66 height 11
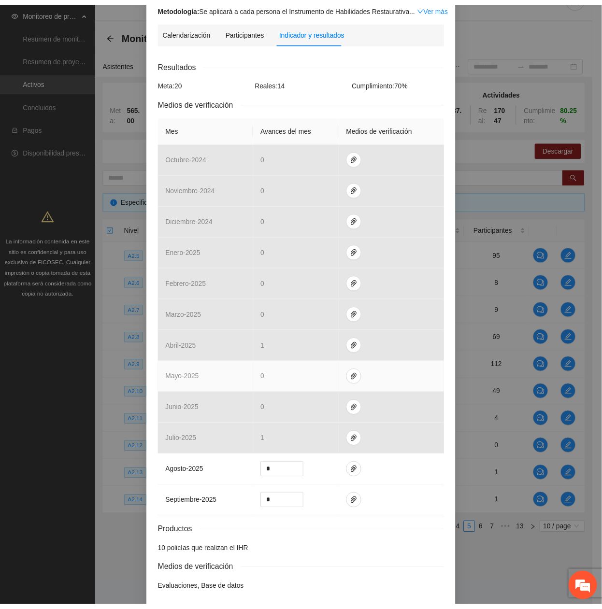
scroll to position [0, 0]
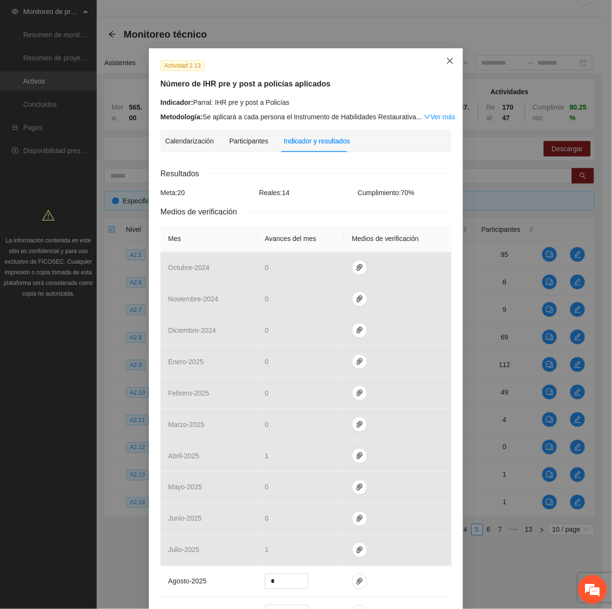
click at [451, 62] on span "Close" at bounding box center [450, 61] width 26 height 26
